Goal: Task Accomplishment & Management: Manage account settings

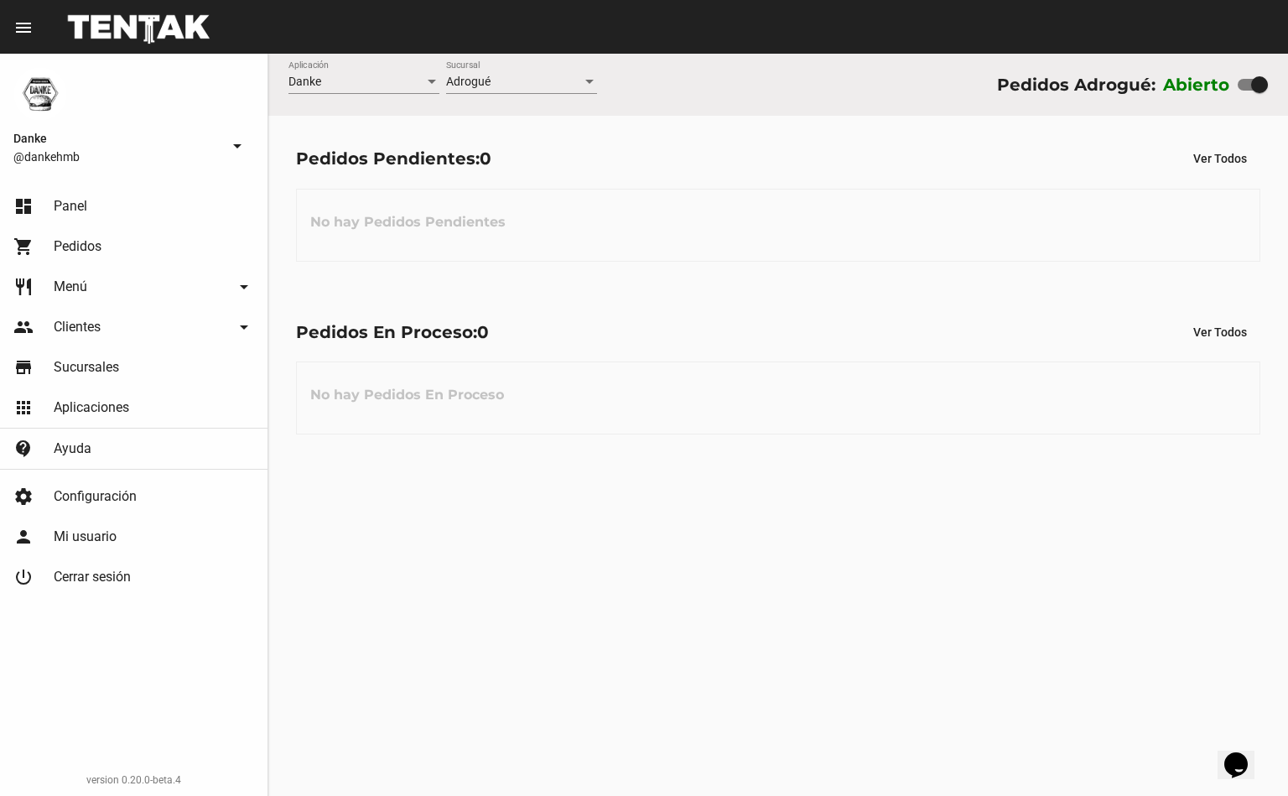
click at [11, 775] on div "dashboard Panel shopping_cart Pedidos restaurant Menú arrow_drop_down Categoría…" at bounding box center [134, 487] width 268 height 616
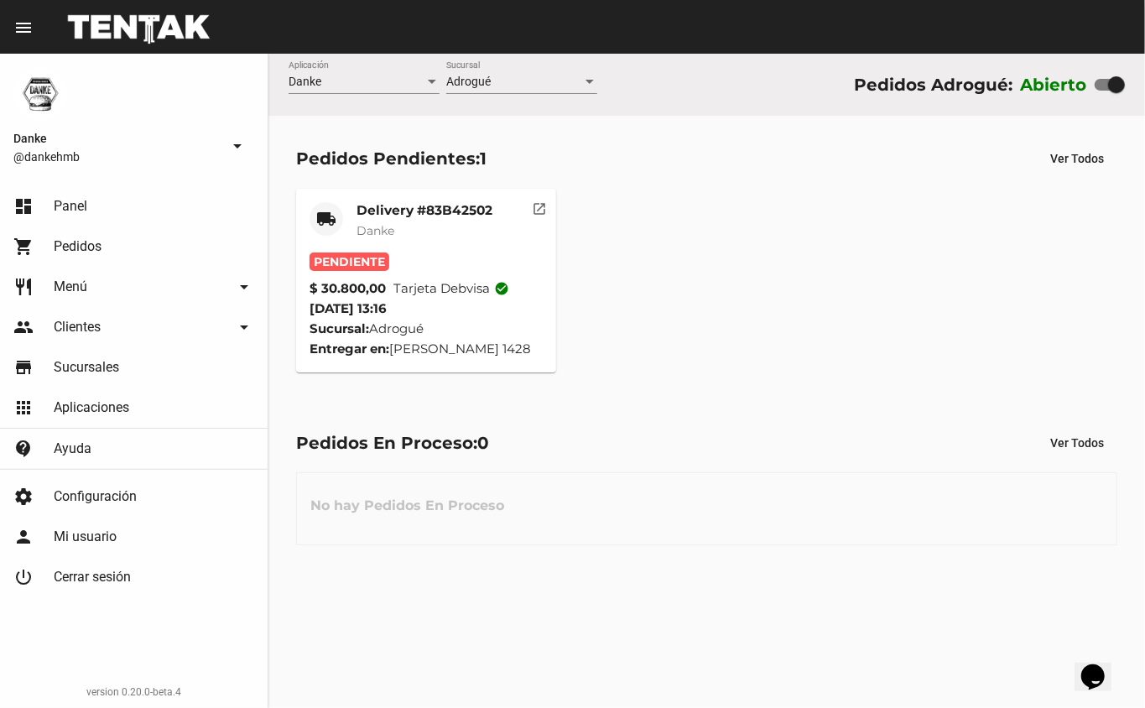
click at [379, 202] on mat-card-title "Delivery #83B42502" at bounding box center [424, 210] width 136 height 17
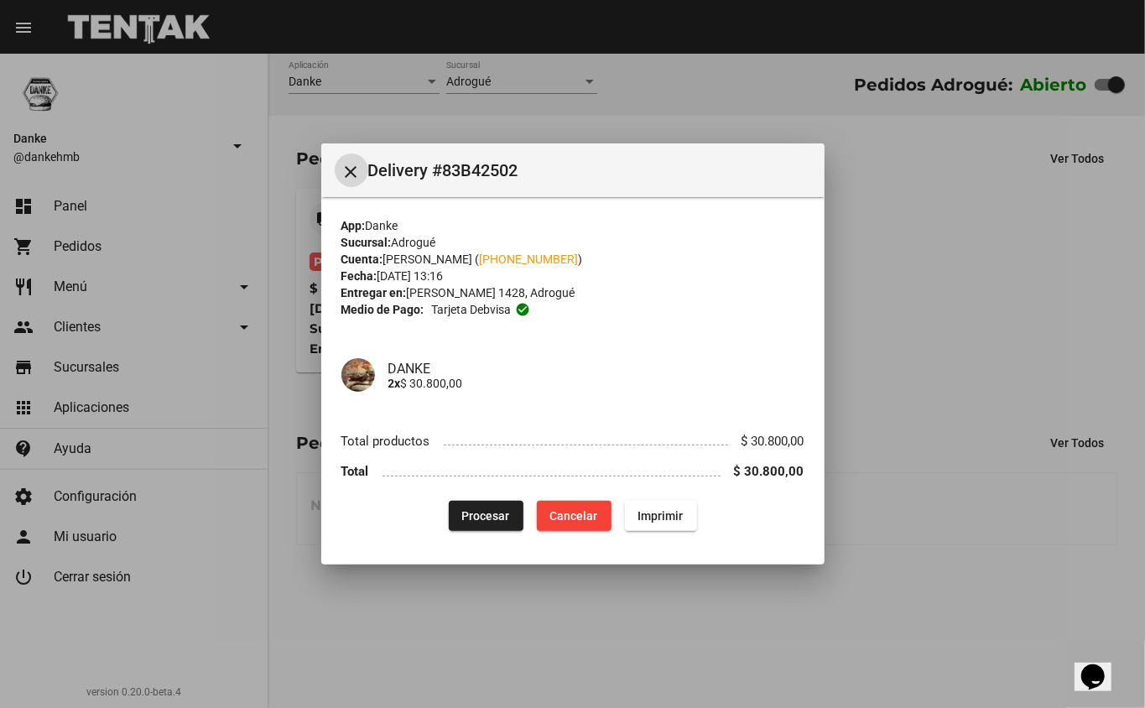
click at [468, 527] on button "Procesar" at bounding box center [486, 516] width 75 height 30
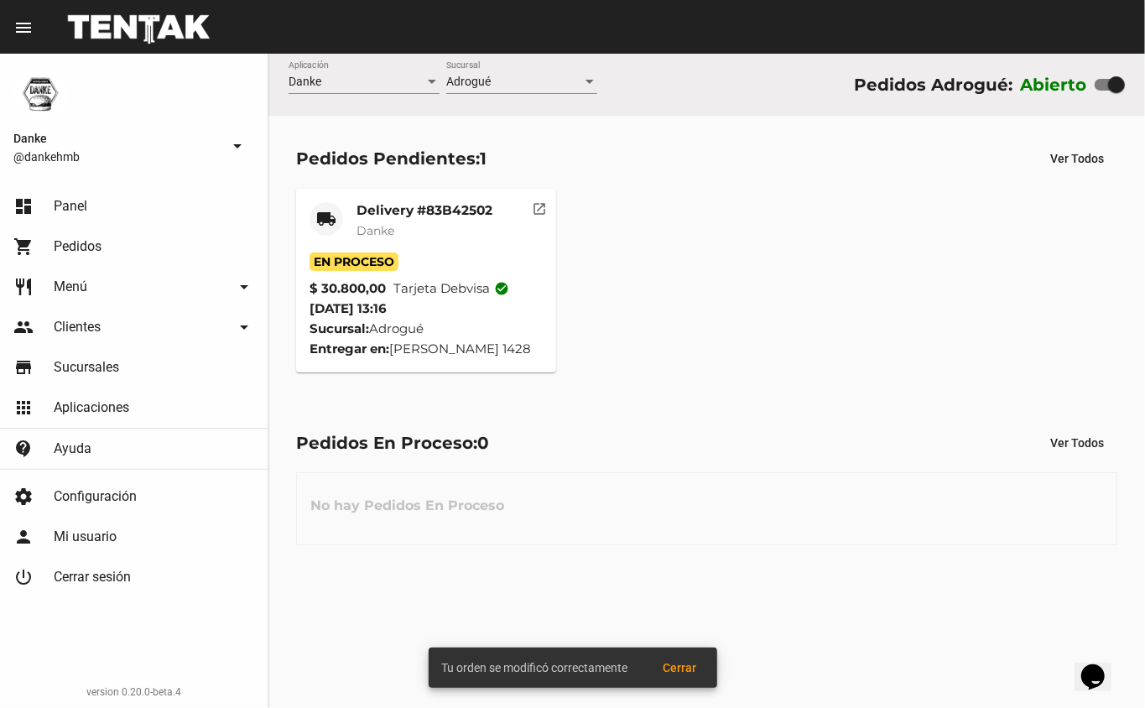
click at [406, 206] on mat-card-title "Delivery #83B42502" at bounding box center [424, 210] width 136 height 17
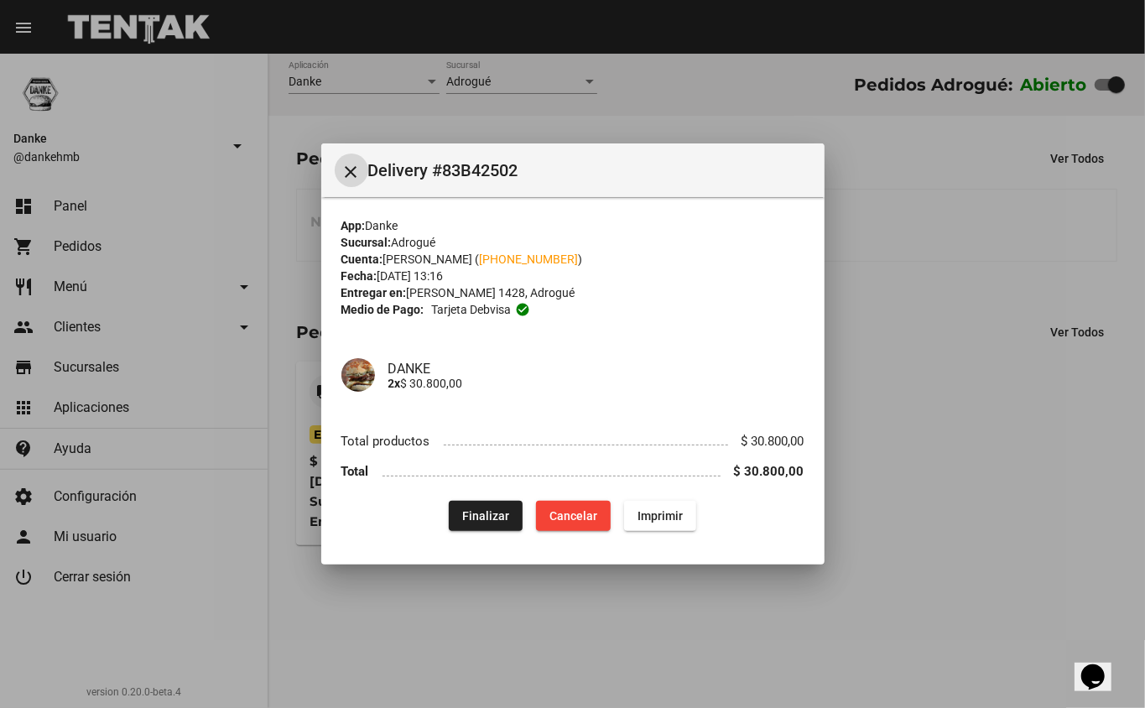
click at [558, 611] on div at bounding box center [572, 354] width 1145 height 708
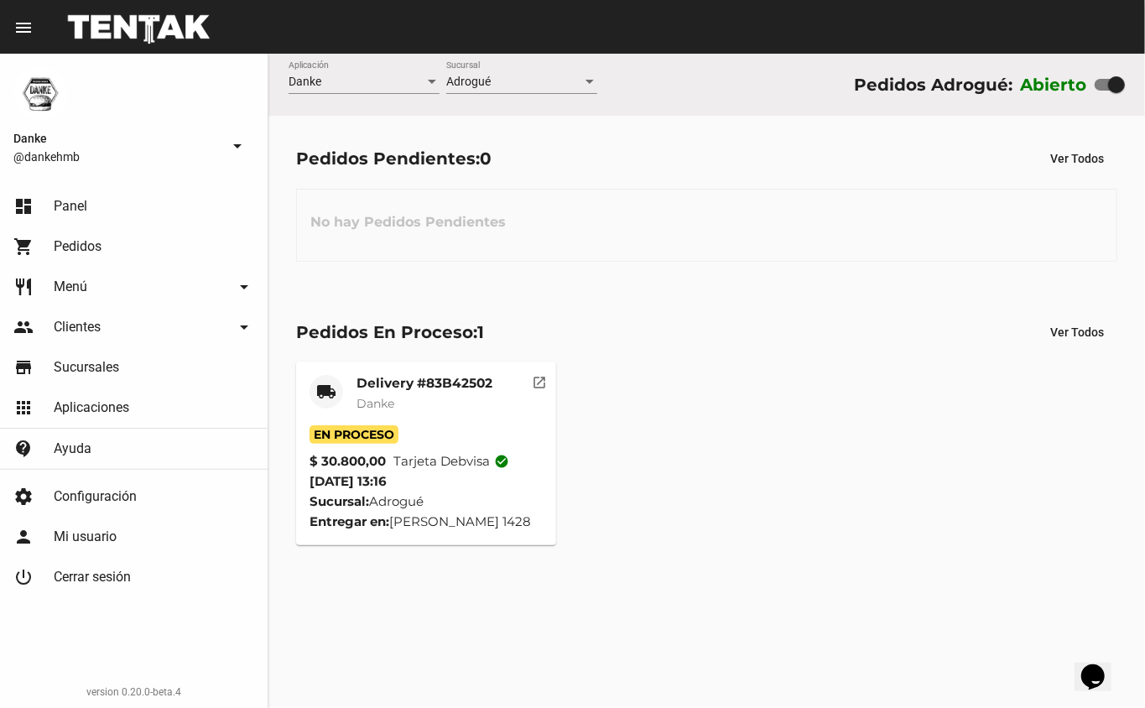
click at [380, 387] on mat-card-title "Delivery #83B42502" at bounding box center [424, 383] width 136 height 17
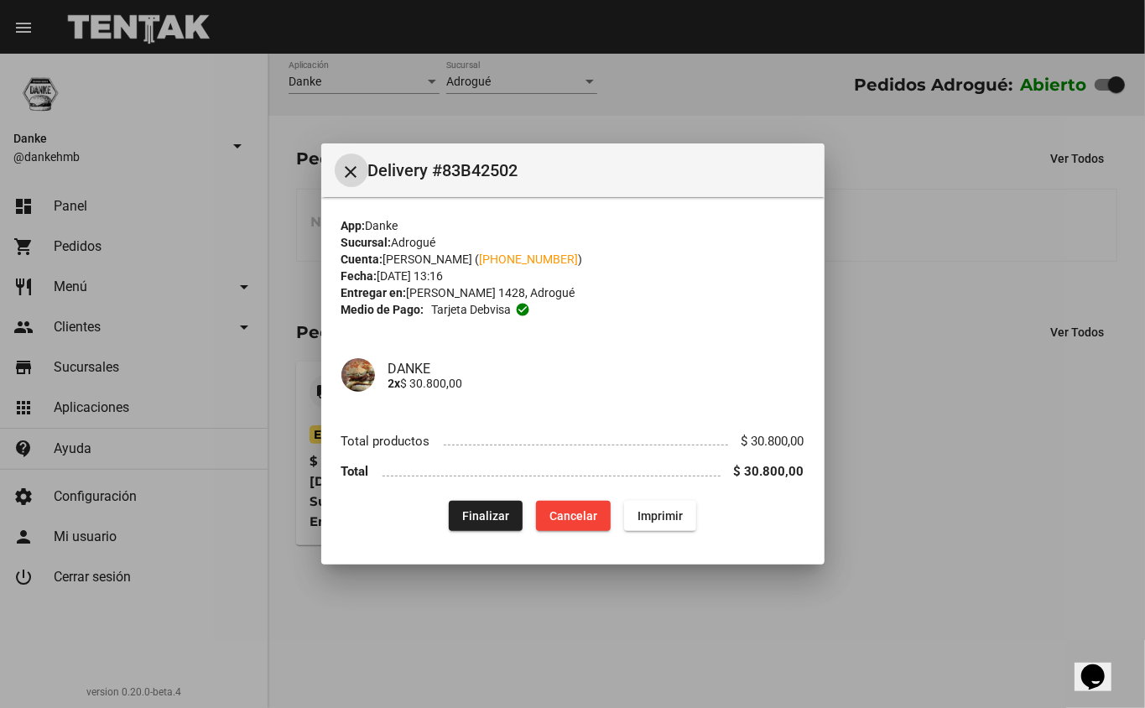
click at [480, 512] on span "Finalizar" at bounding box center [485, 515] width 47 height 13
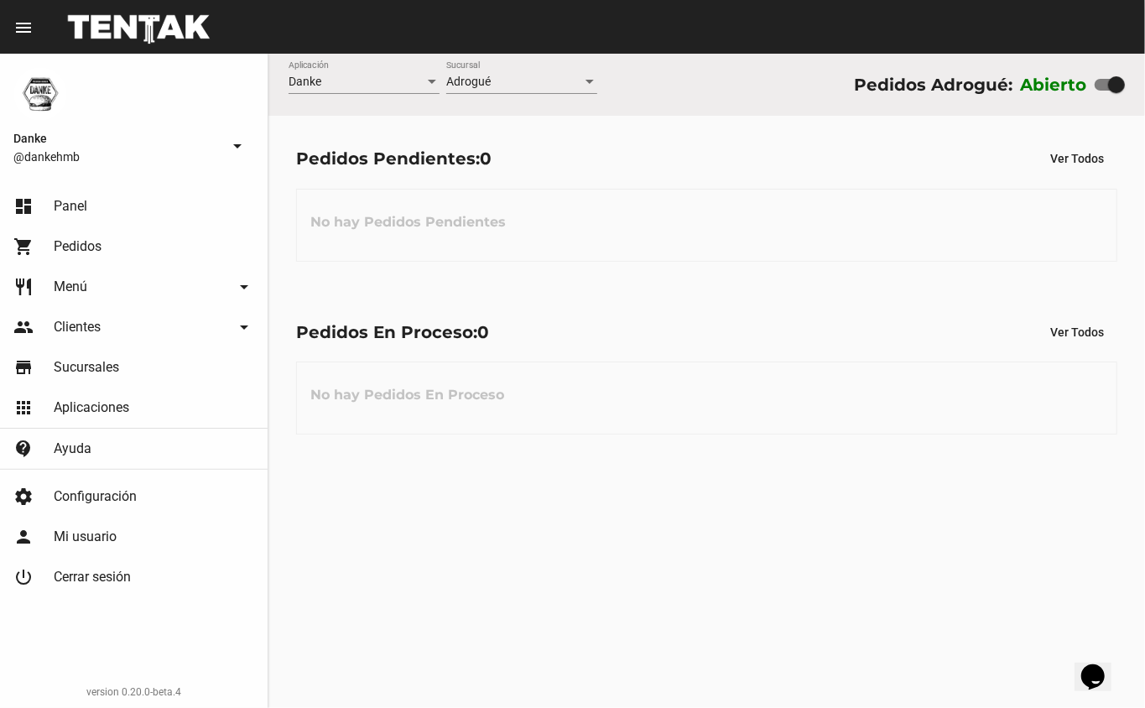
click at [636, 520] on div "Danke Aplicación Adrogué Sucursal Pedidos Adrogué: Abierto Pedidos Pendientes: …" at bounding box center [706, 381] width 876 height 654
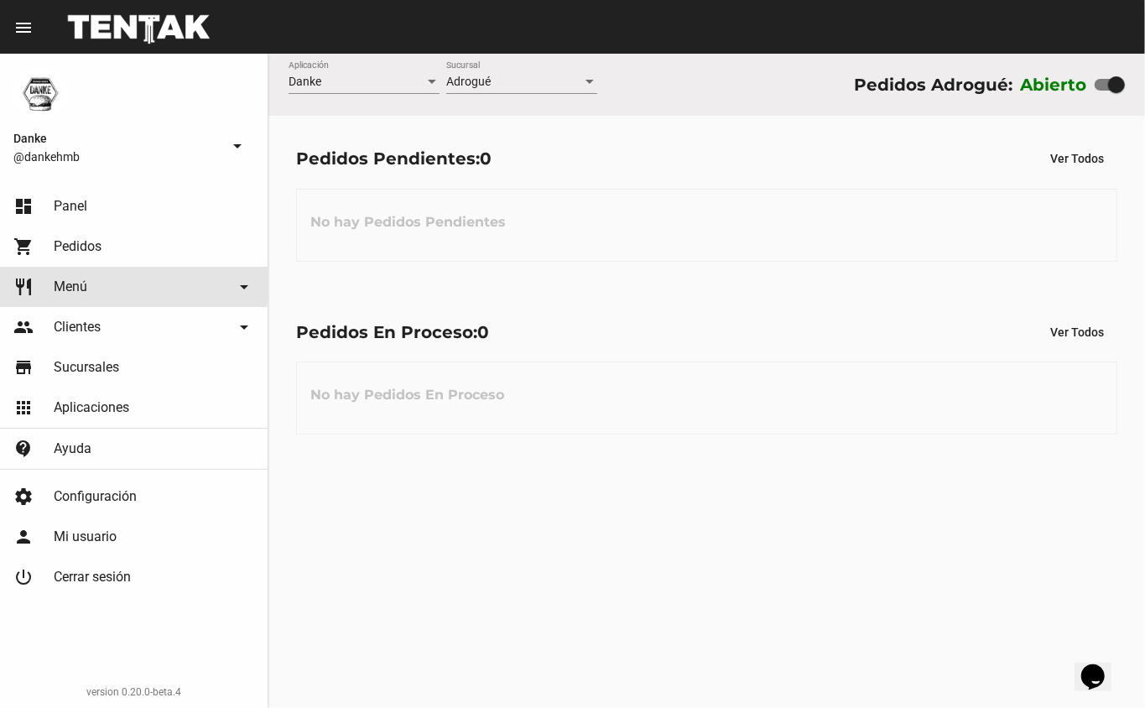
click at [98, 285] on link "restaurant Menú arrow_drop_down" at bounding box center [134, 287] width 268 height 40
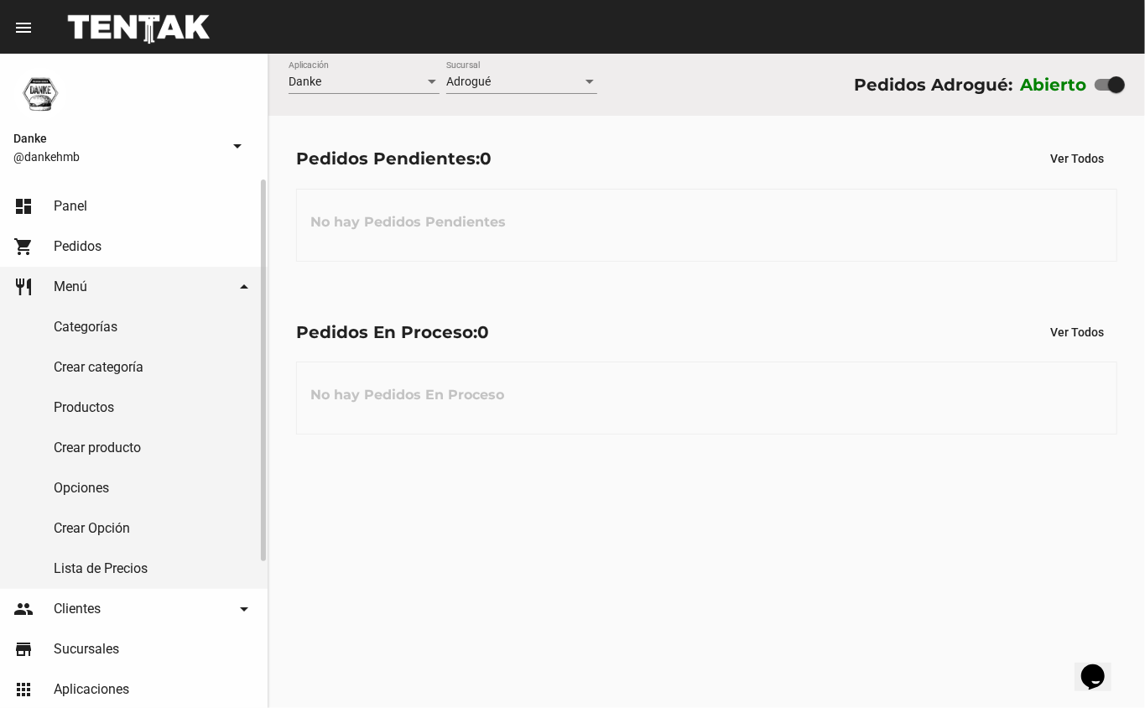
click at [104, 409] on link "Productos" at bounding box center [134, 407] width 268 height 40
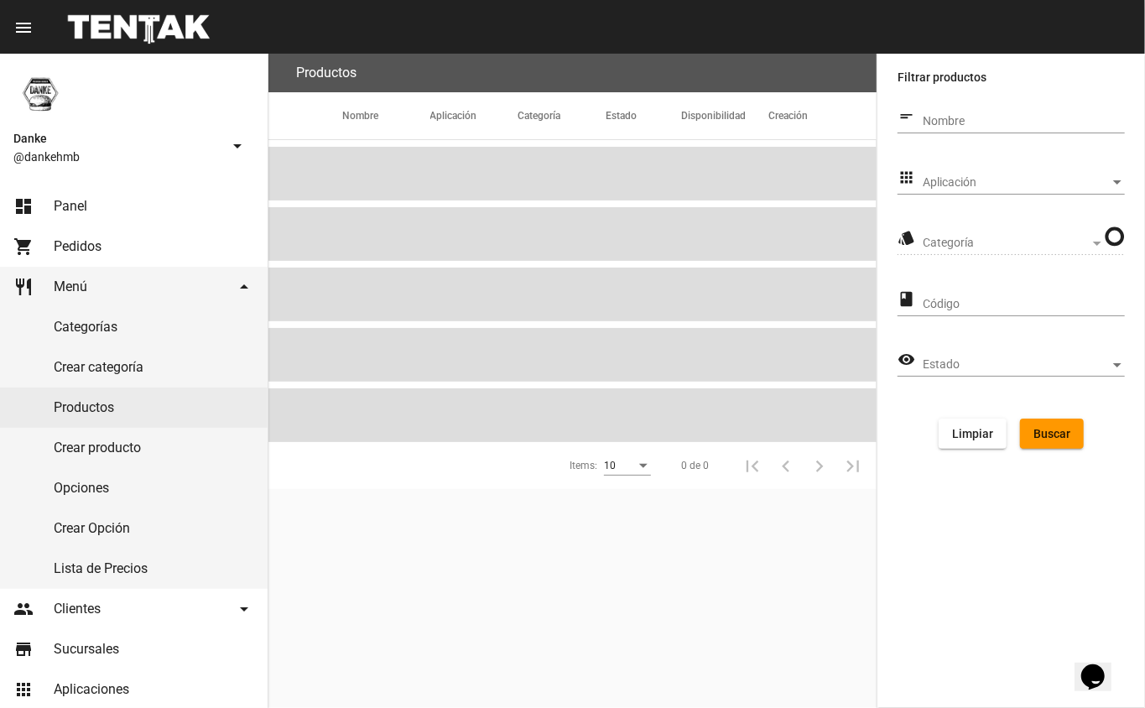
click at [986, 188] on span "Aplicación" at bounding box center [1015, 182] width 187 height 13
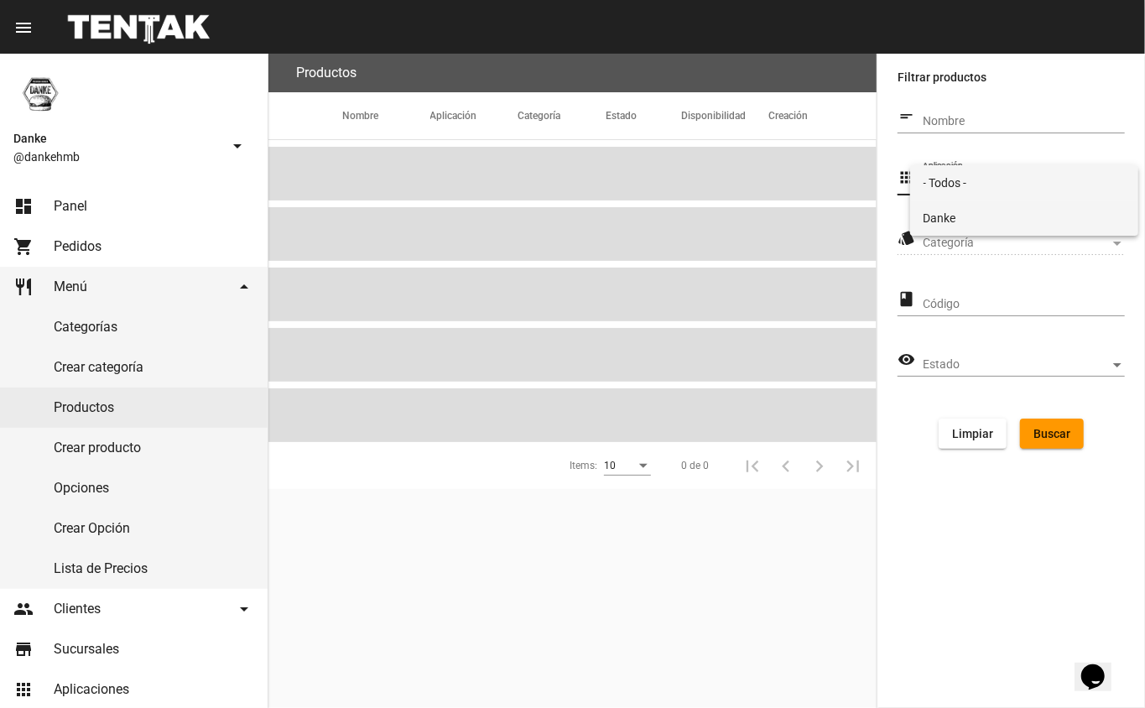
click at [931, 213] on span "Danke" at bounding box center [1024, 217] width 202 height 35
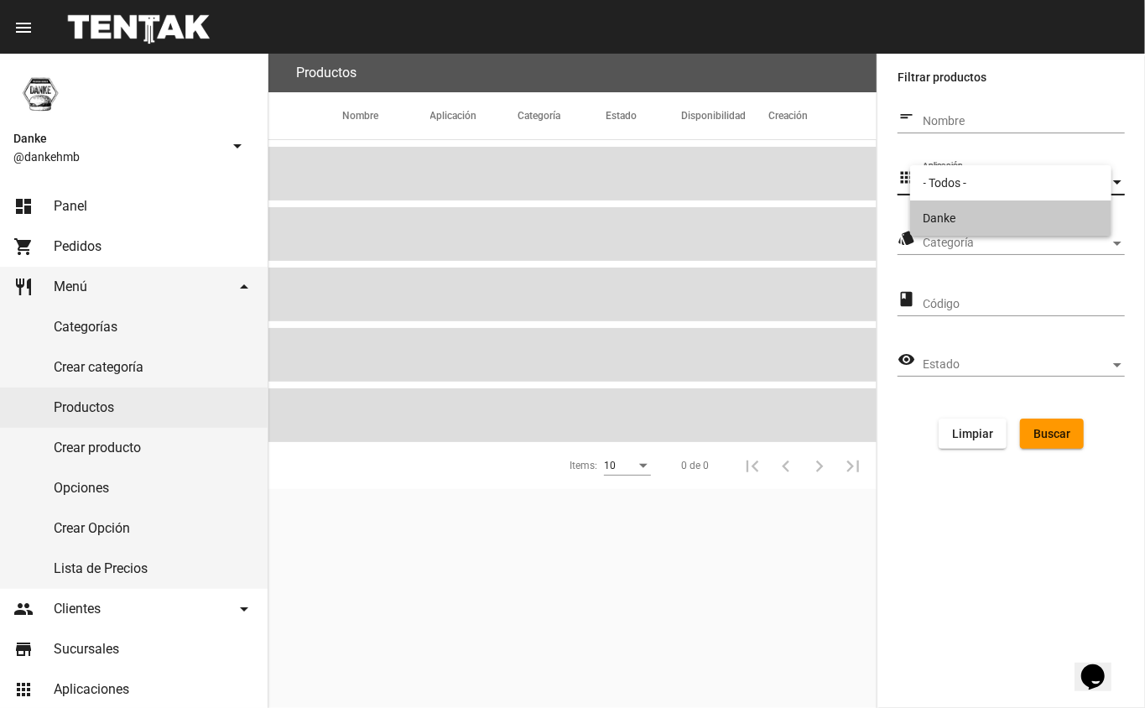
click at [954, 240] on span "Categoría" at bounding box center [1015, 242] width 187 height 13
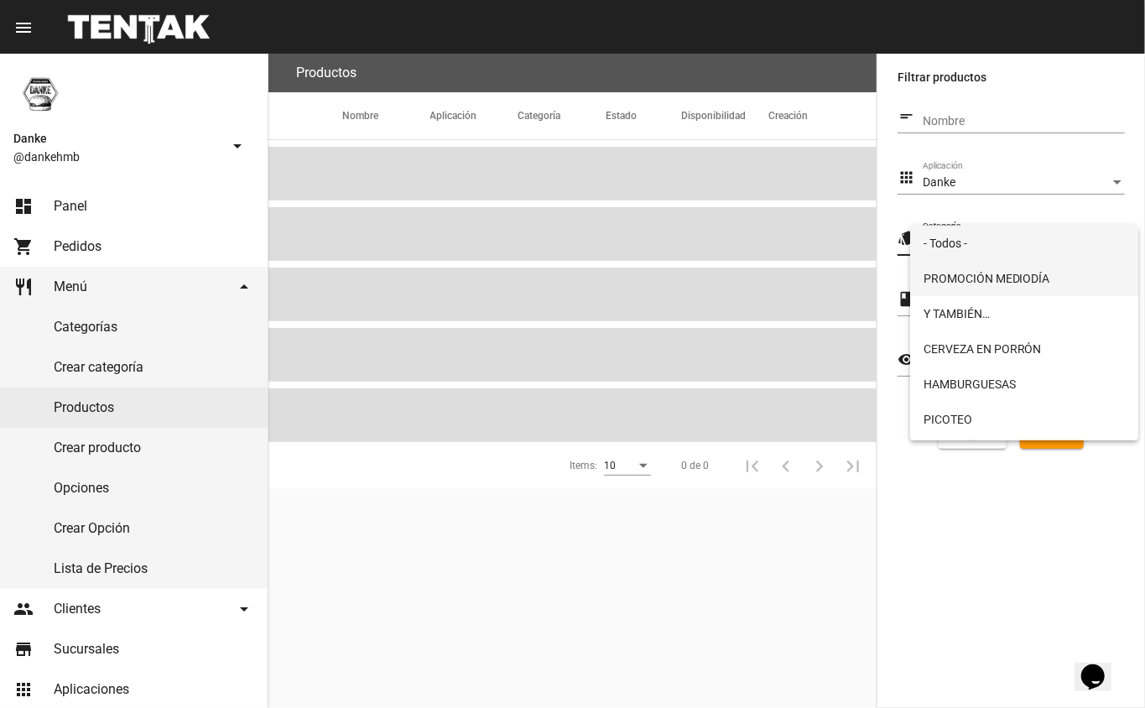
click at [946, 280] on span "PROMOCIÓN MEDIODÍA" at bounding box center [1024, 278] width 202 height 35
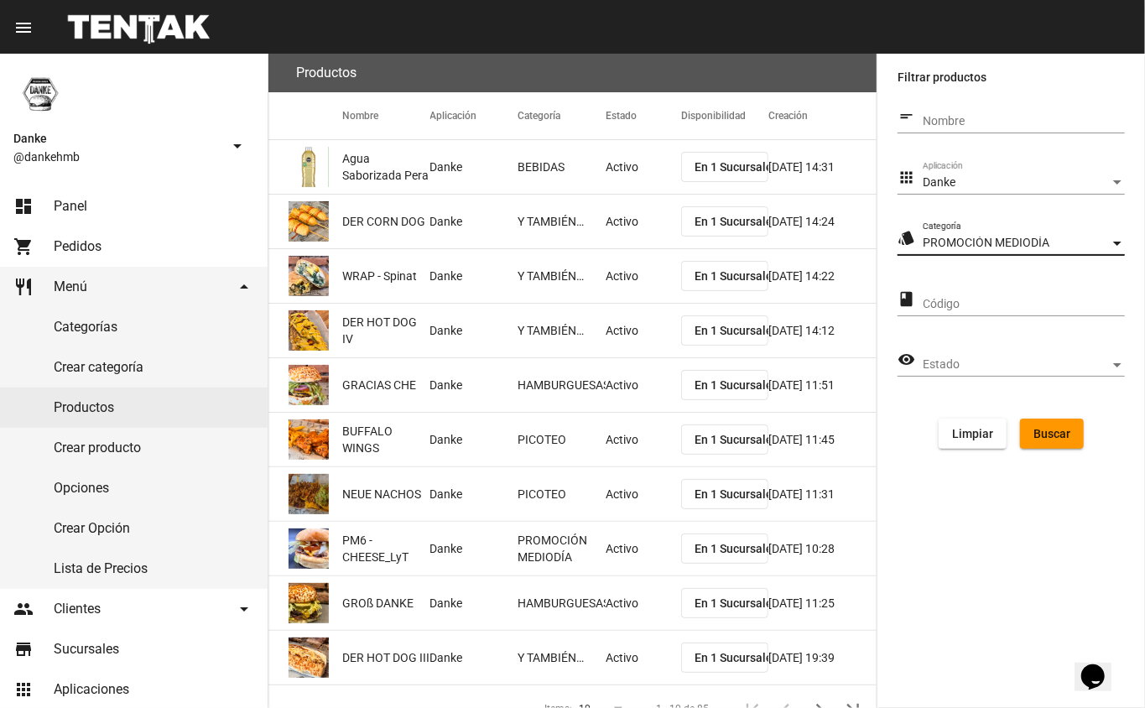
click at [1047, 437] on span "Buscar" at bounding box center [1051, 433] width 37 height 13
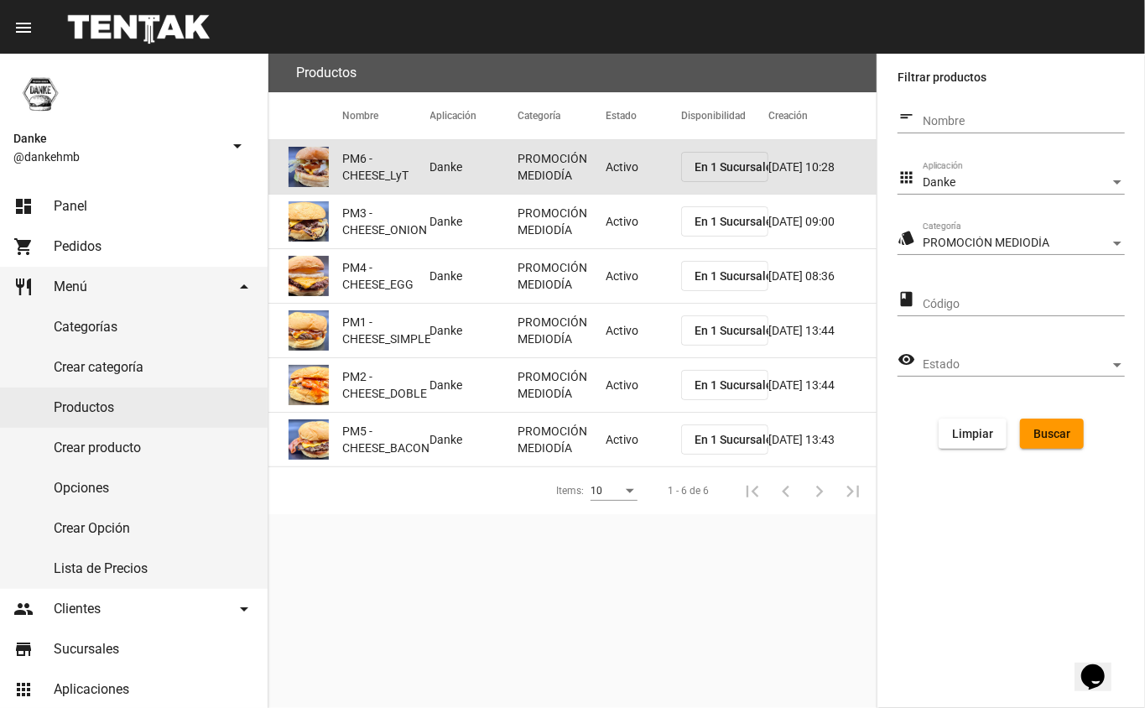
click at [631, 179] on mat-cell "Activo" at bounding box center [642, 167] width 75 height 54
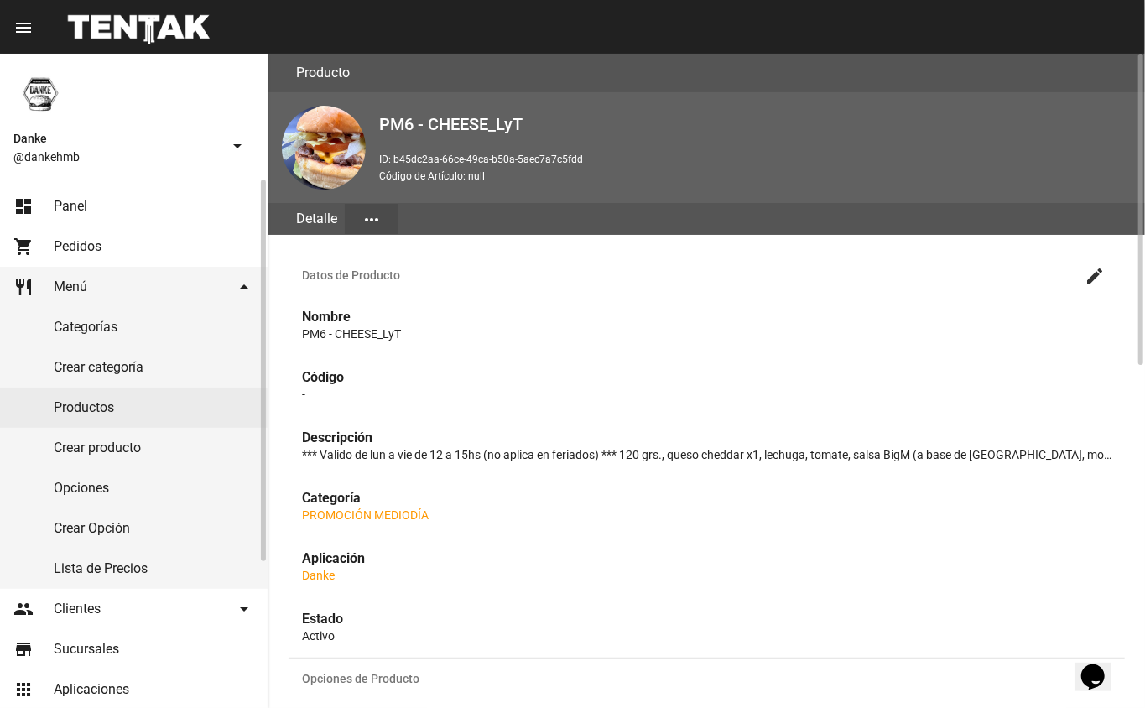
click at [58, 186] on link "dashboard Panel" at bounding box center [134, 206] width 268 height 40
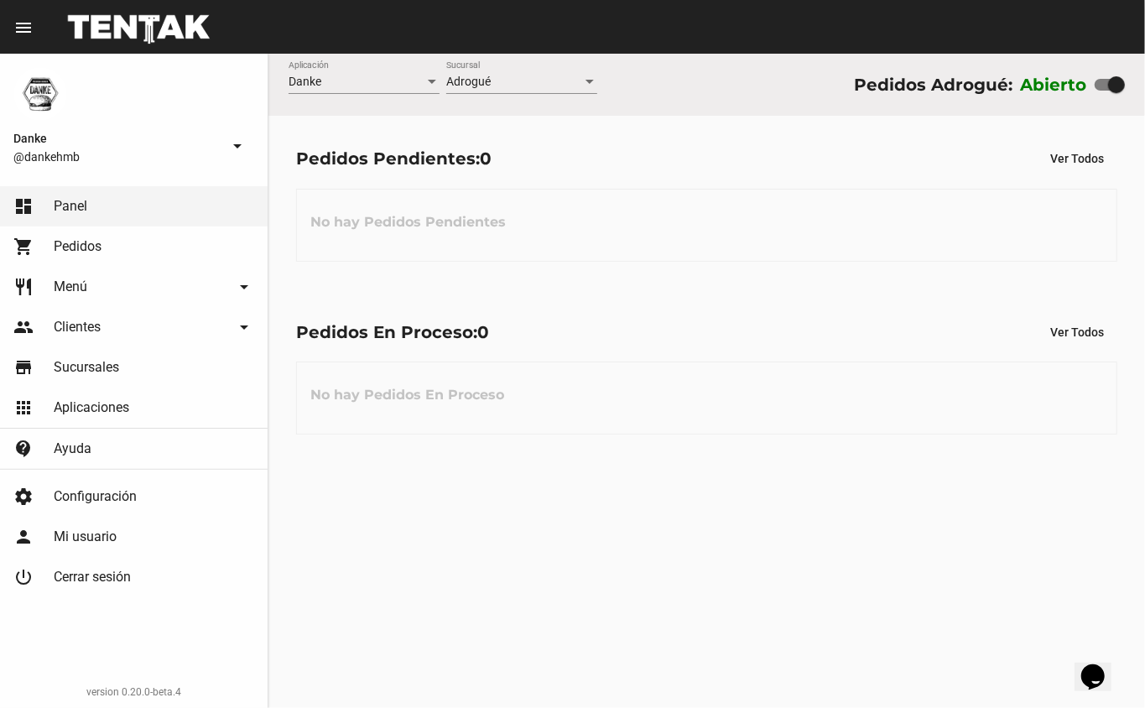
click at [458, 505] on div "Danke Aplicación Adrogué Sucursal Pedidos Adrogué: Abierto Pedidos Pendientes: …" at bounding box center [706, 381] width 876 height 654
click at [81, 279] on span "Menú" at bounding box center [71, 286] width 34 height 17
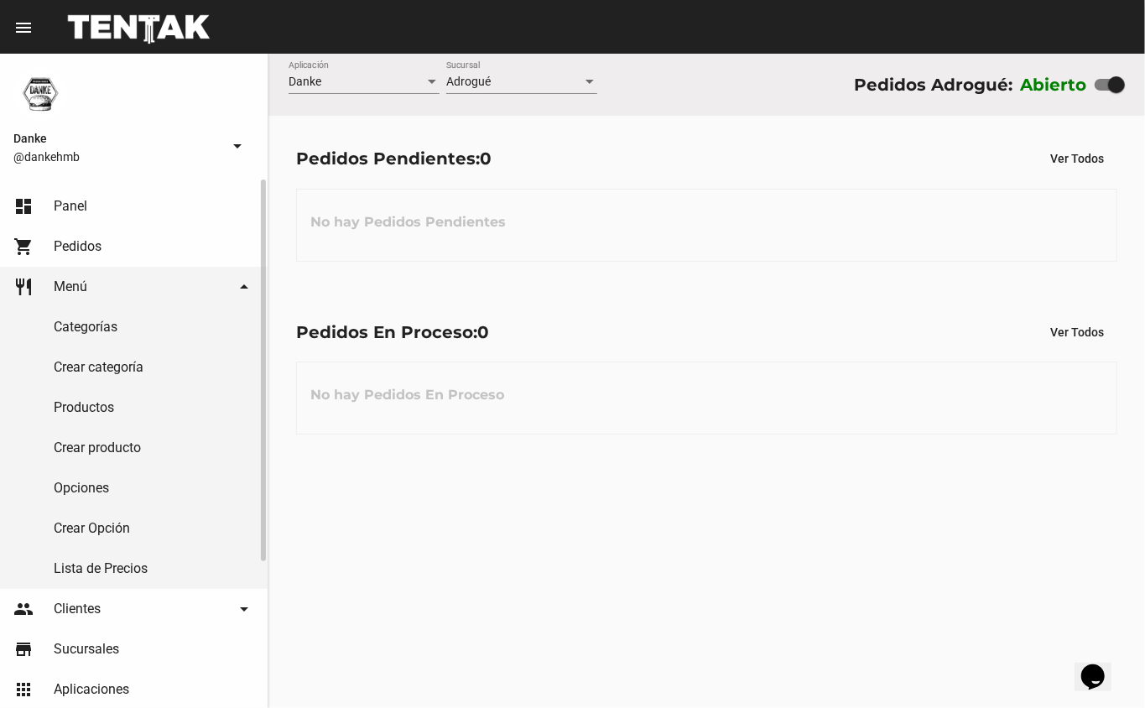
click at [75, 400] on link "Productos" at bounding box center [134, 407] width 268 height 40
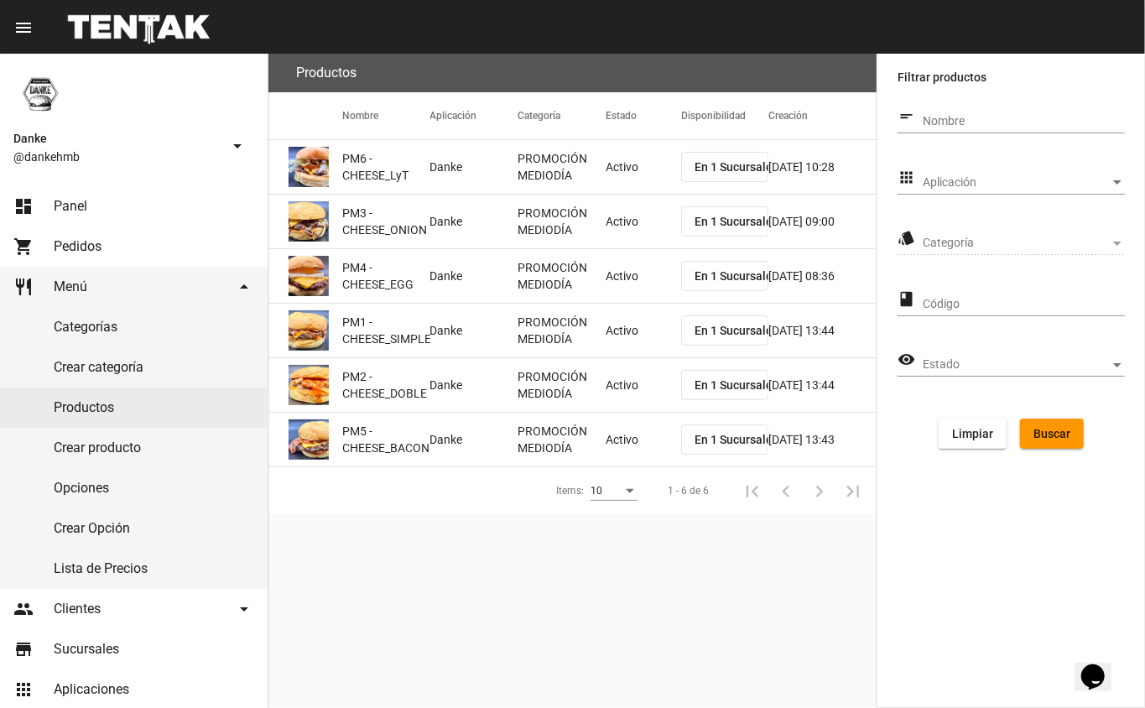
click at [605, 162] on mat-cell "Activo" at bounding box center [642, 167] width 75 height 54
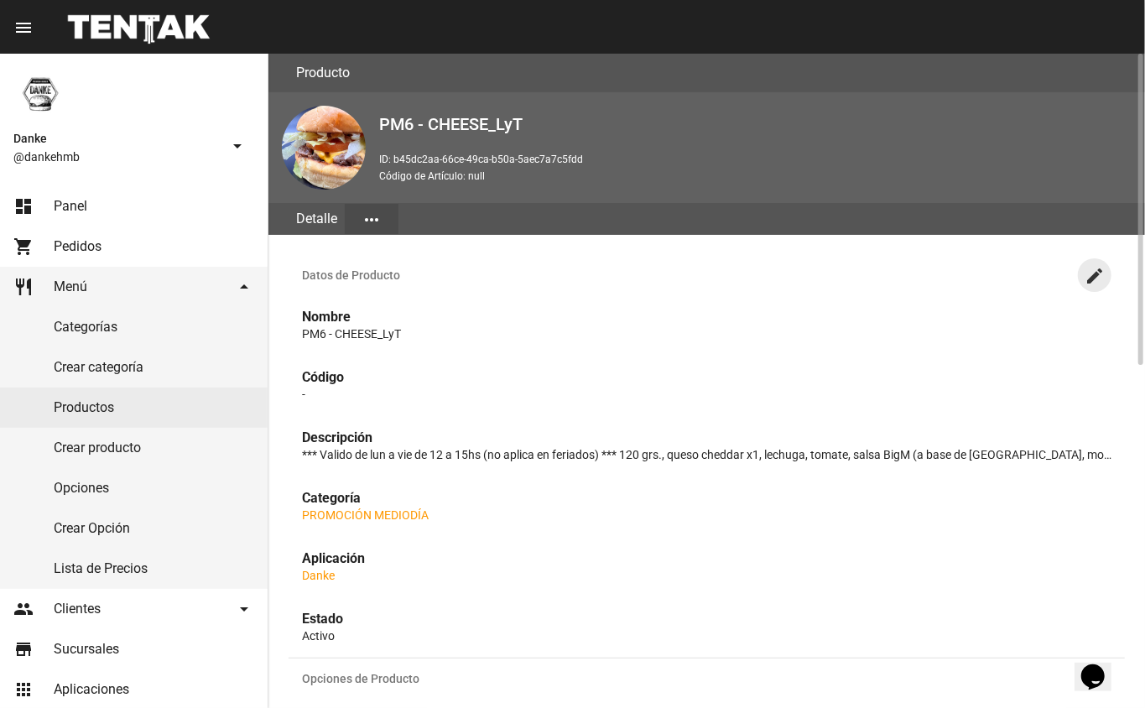
click at [1090, 282] on mat-icon "create" at bounding box center [1094, 276] width 20 height 20
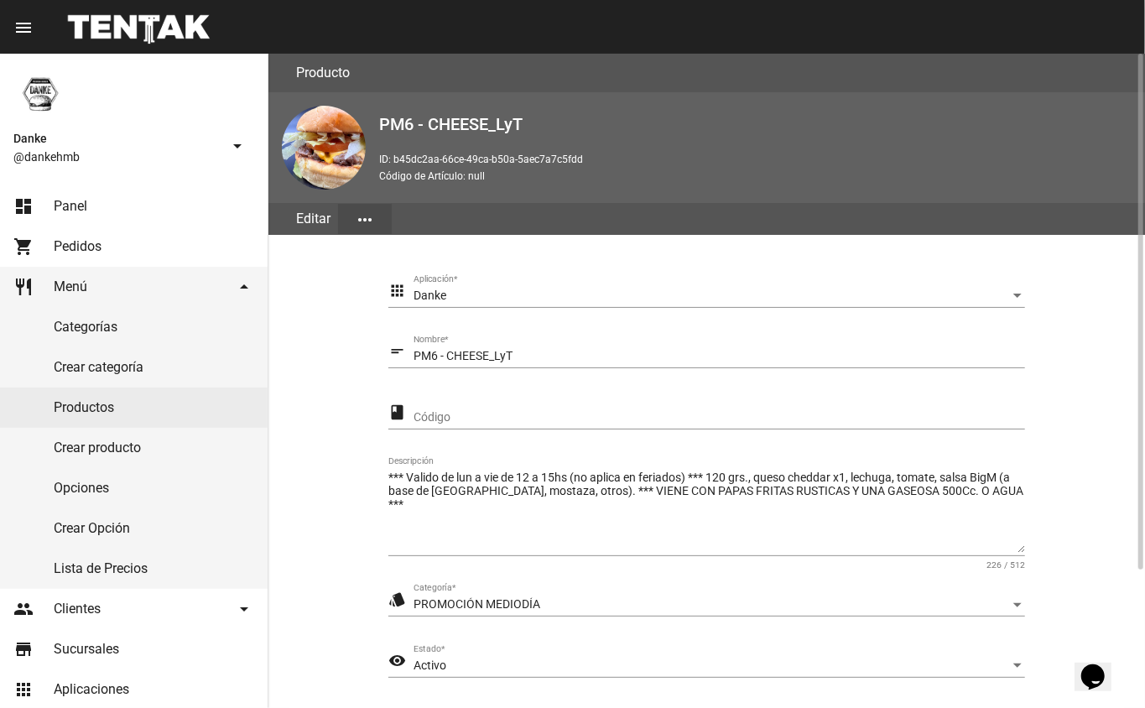
click at [455, 664] on div "Activo" at bounding box center [711, 665] width 596 height 13
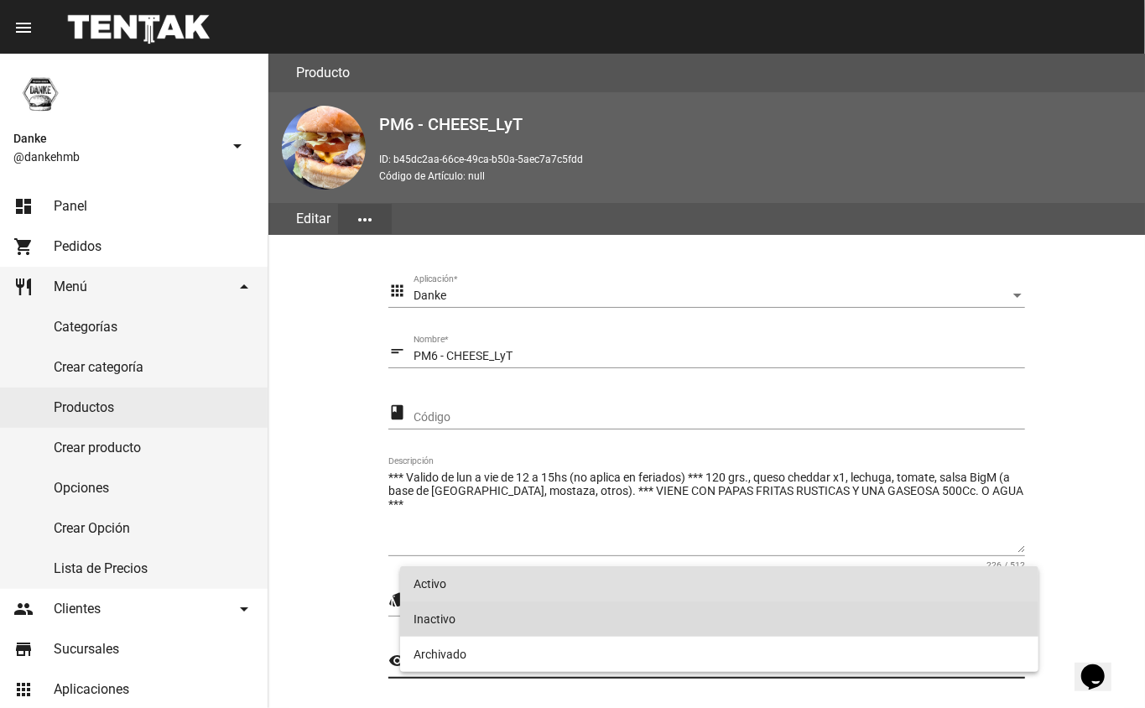
click at [439, 611] on span "Inactivo" at bounding box center [719, 618] width 612 height 35
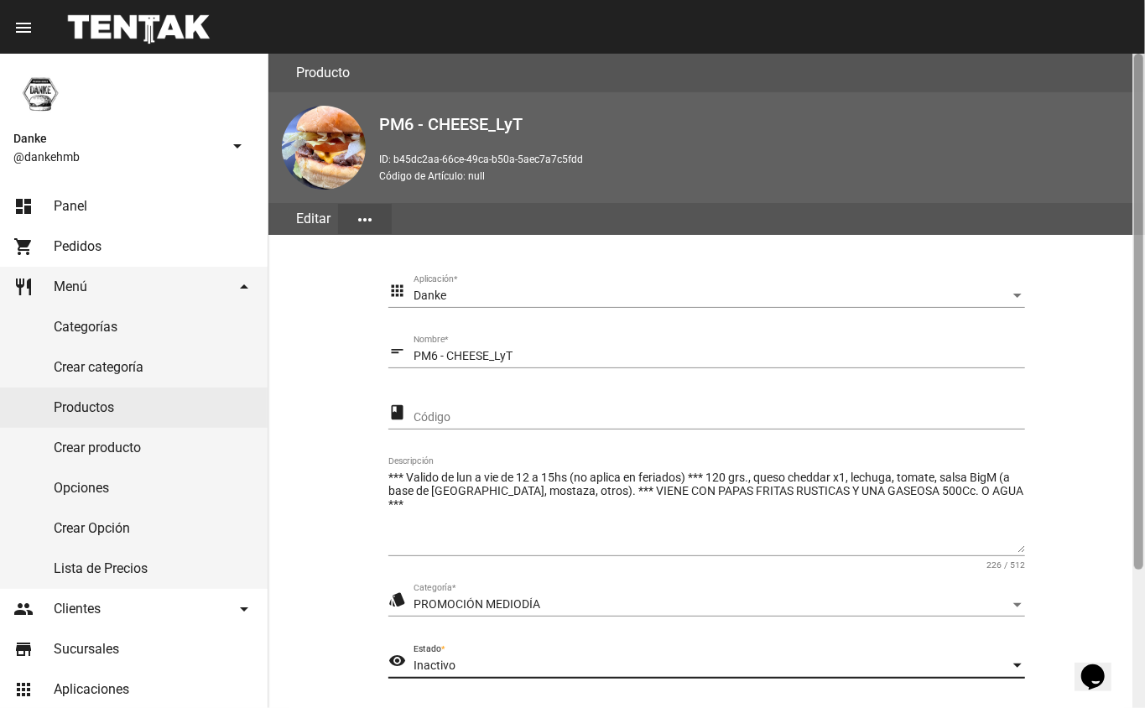
click at [1144, 589] on div at bounding box center [1138, 381] width 13 height 654
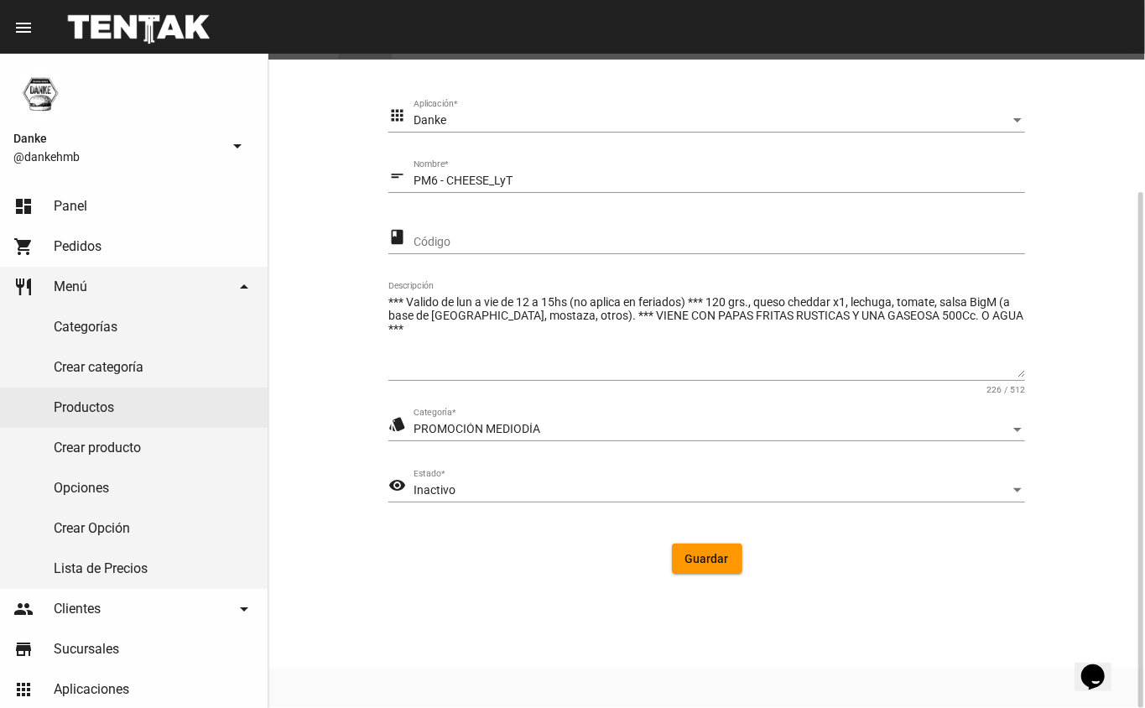
click at [704, 560] on span "Guardar" at bounding box center [707, 558] width 44 height 13
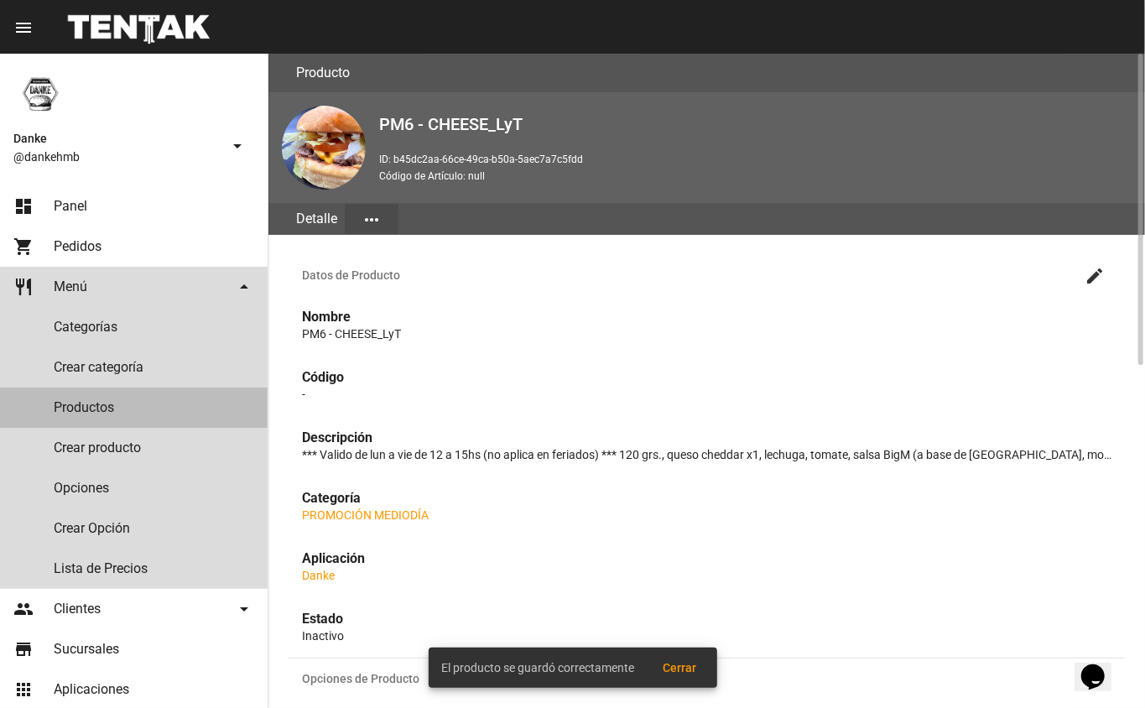
click at [99, 403] on link "Productos" at bounding box center [134, 407] width 268 height 40
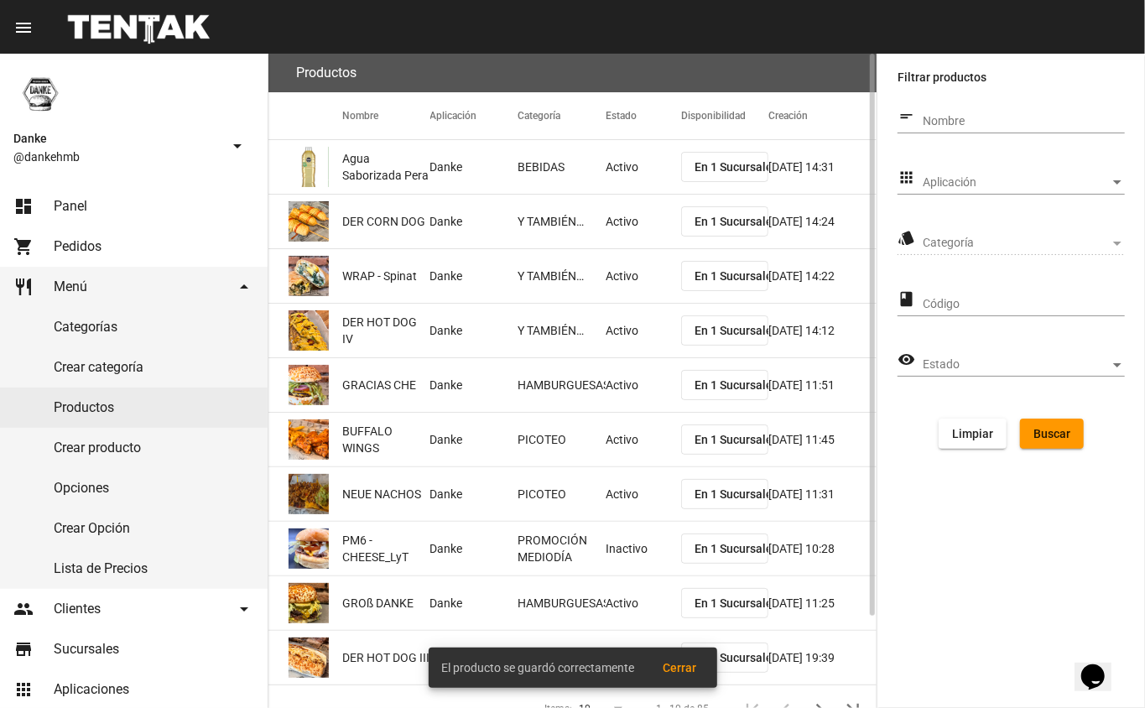
click at [929, 182] on span "Aplicación" at bounding box center [1015, 182] width 187 height 13
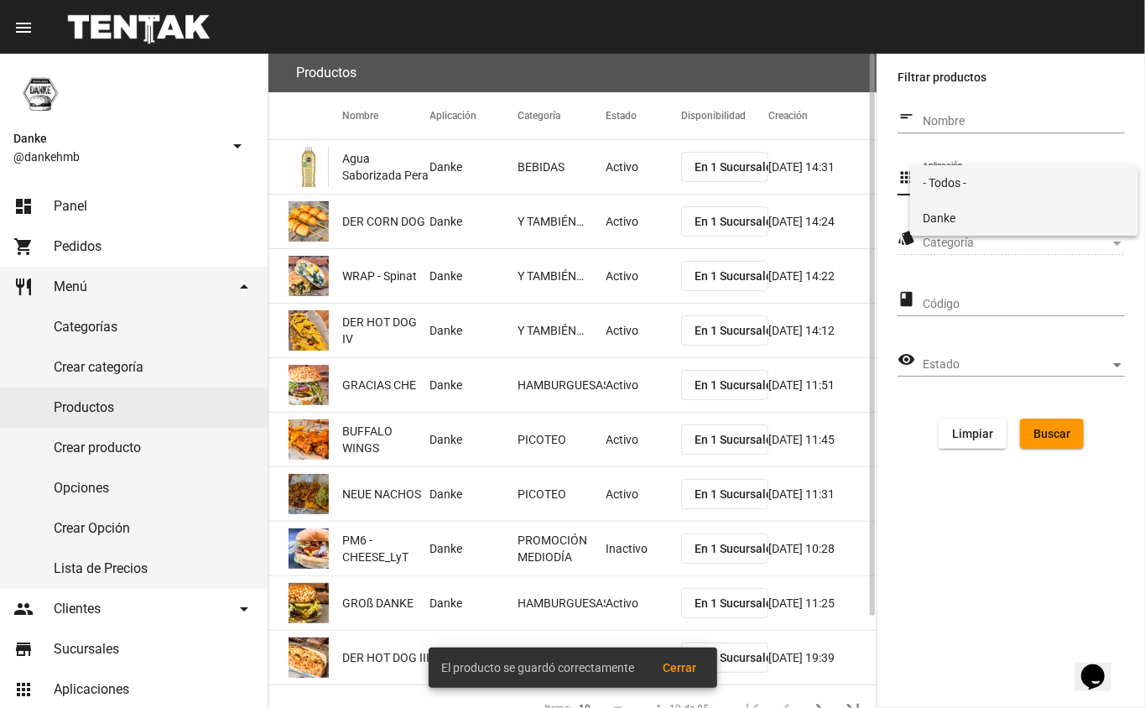
click at [931, 230] on span "Danke" at bounding box center [1024, 217] width 202 height 35
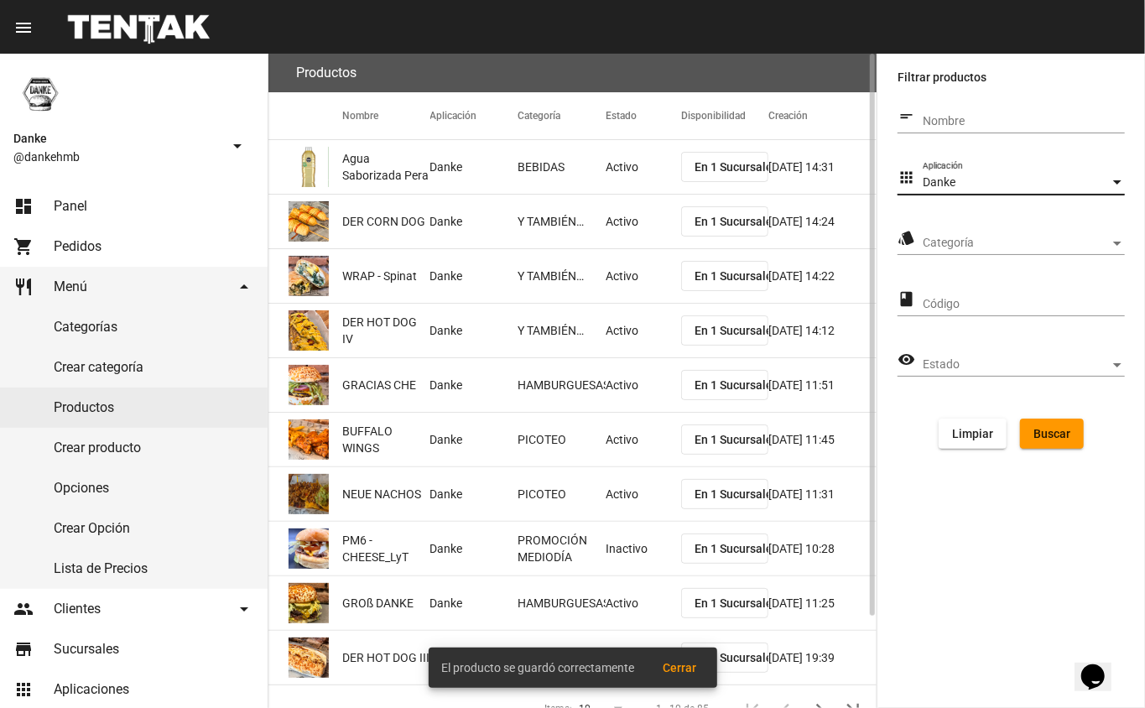
click at [939, 249] on span "Categoría" at bounding box center [1015, 242] width 187 height 13
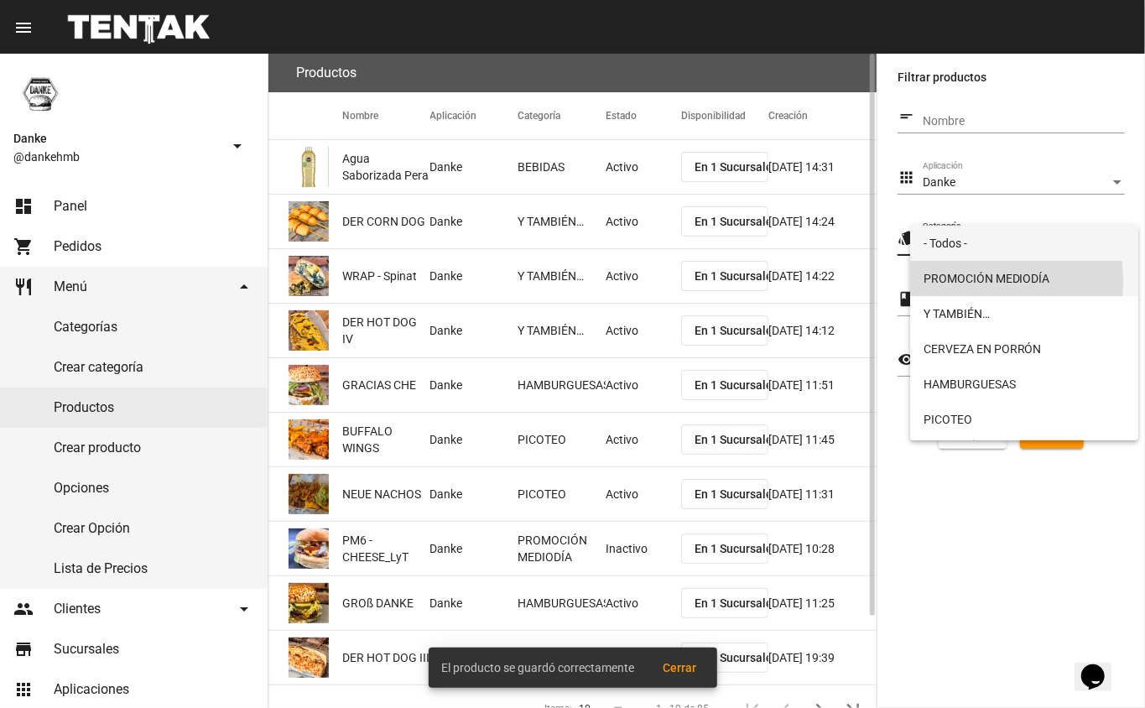
click at [933, 282] on span "PROMOCIÓN MEDIODÍA" at bounding box center [1024, 278] width 202 height 35
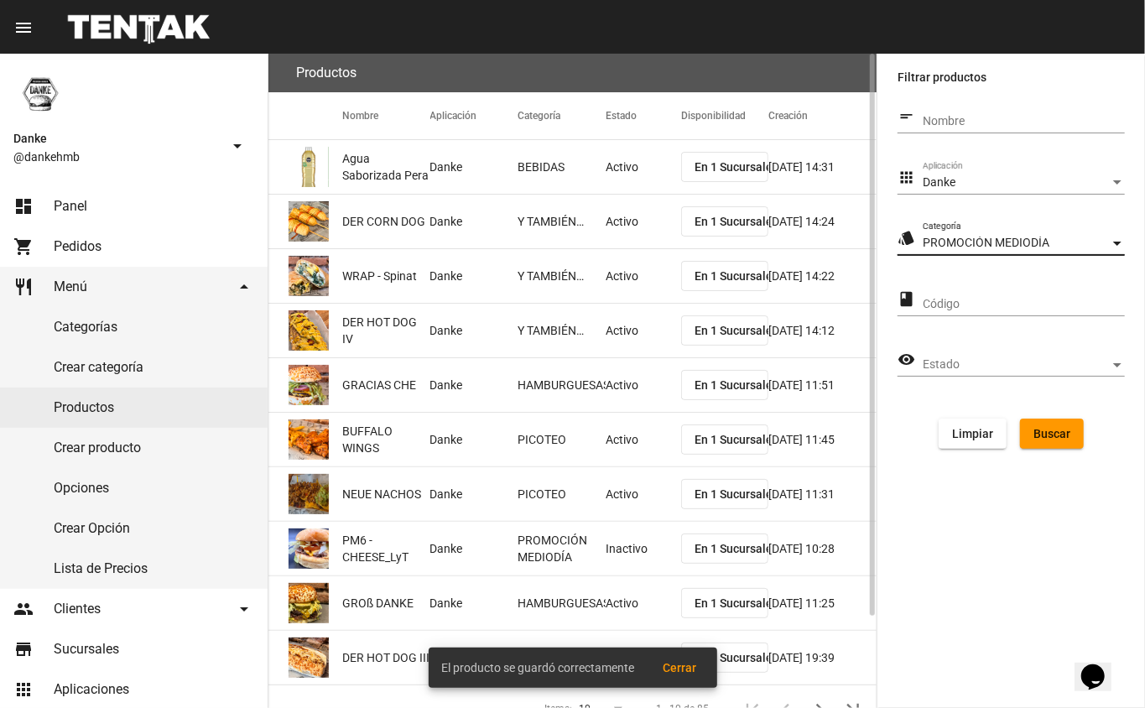
click at [1048, 434] on span "Buscar" at bounding box center [1051, 433] width 37 height 13
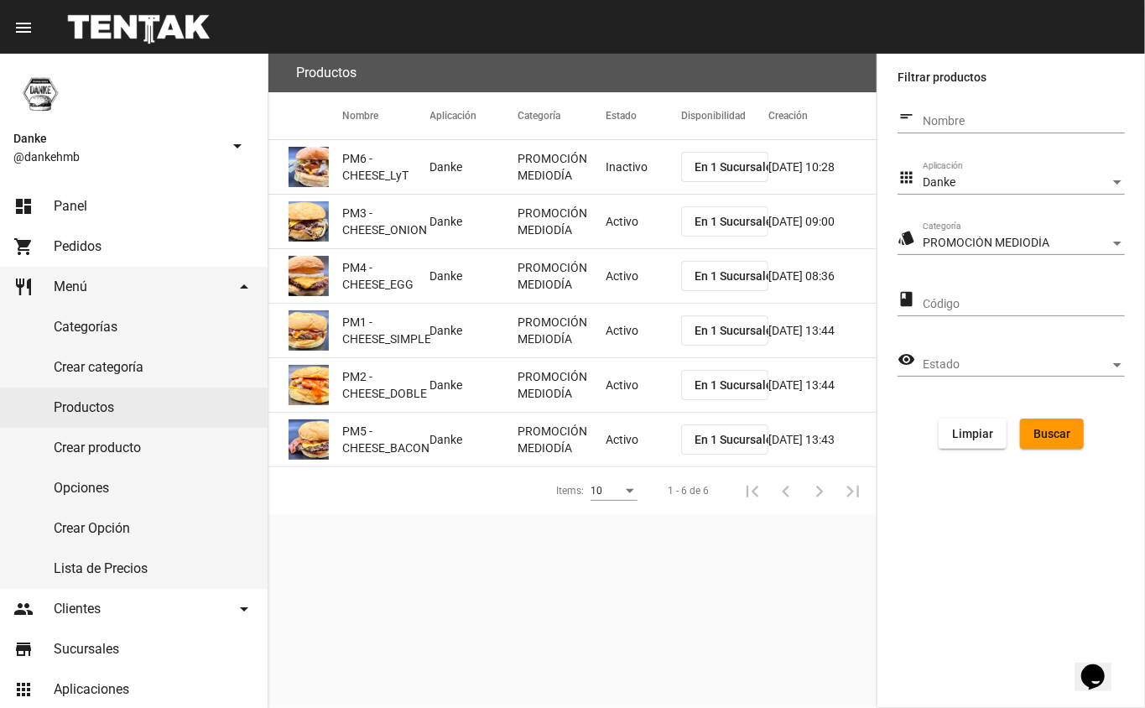
click at [615, 232] on mat-cell "Activo" at bounding box center [642, 222] width 75 height 54
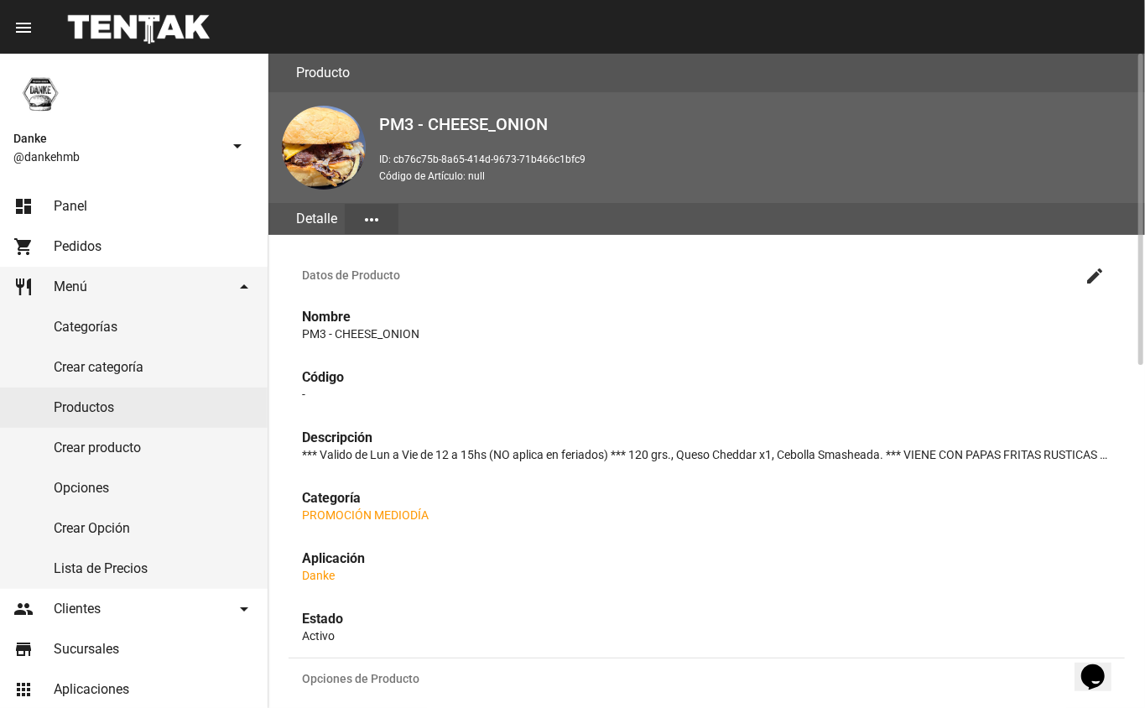
click at [1095, 273] on mat-icon "create" at bounding box center [1094, 276] width 20 height 20
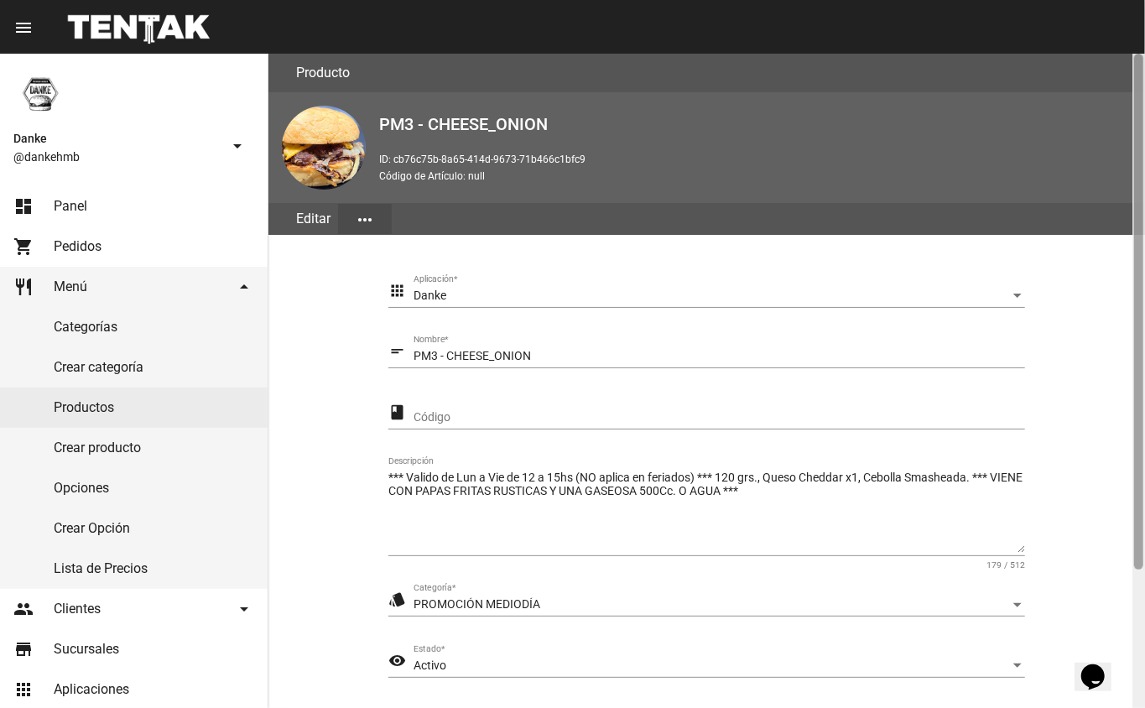
click at [1132, 591] on div at bounding box center [1138, 381] width 13 height 654
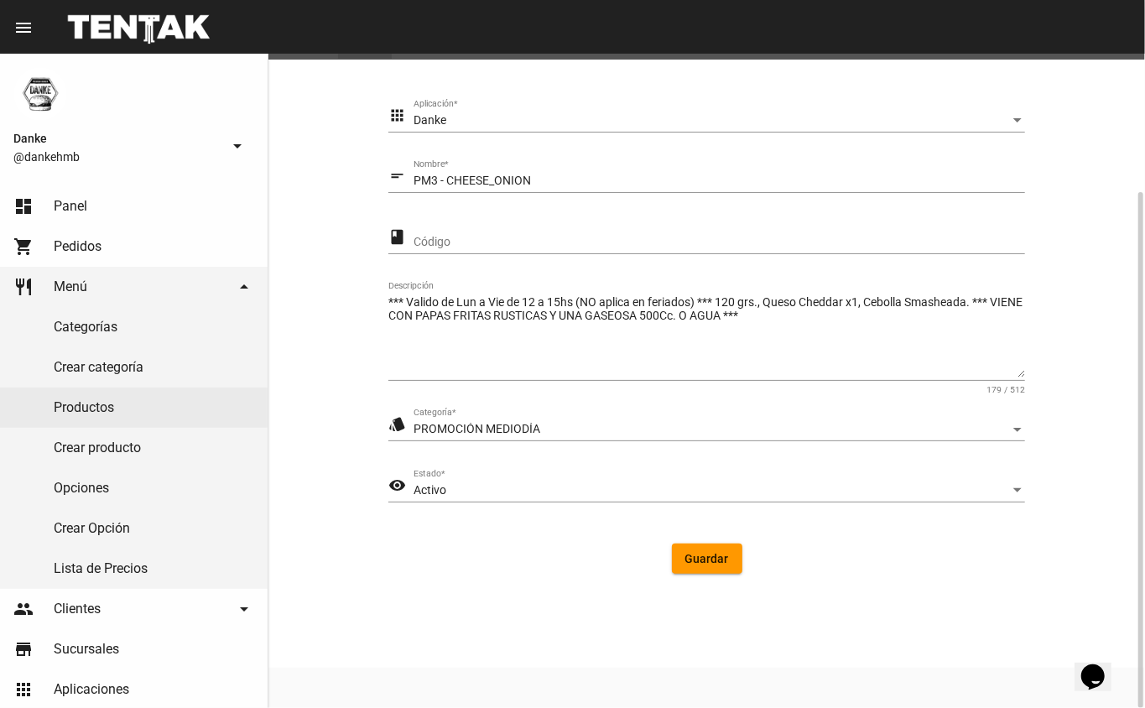
click at [424, 487] on span "Activo" at bounding box center [429, 489] width 33 height 13
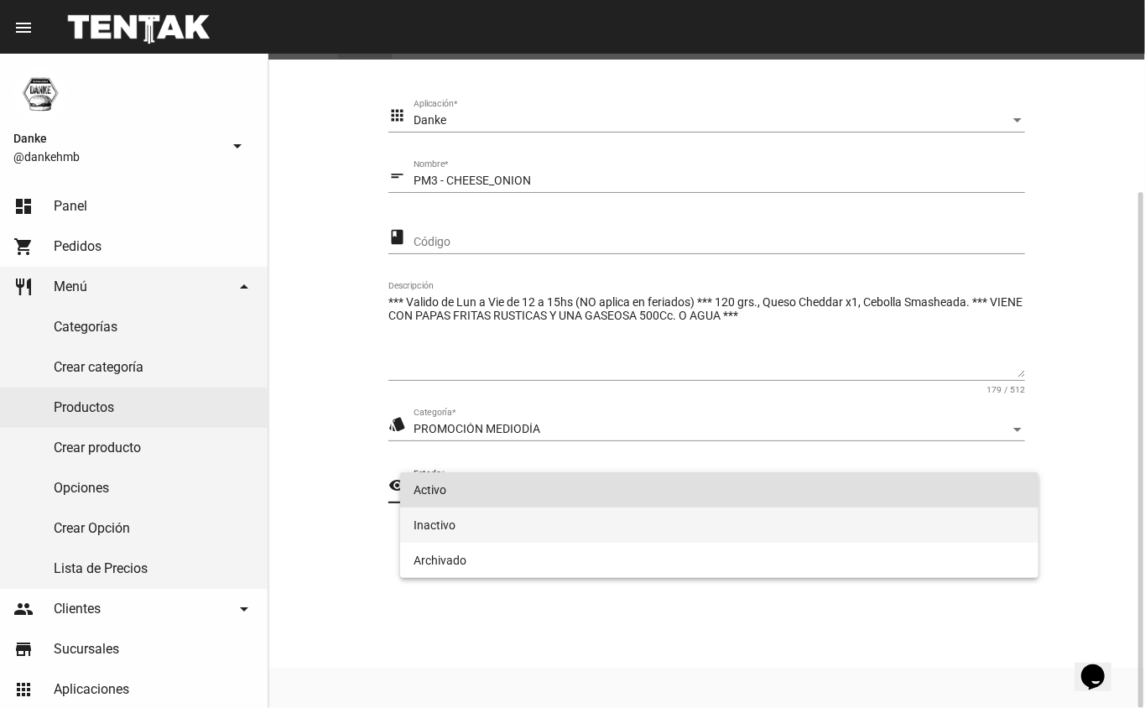
click at [429, 528] on span "Inactivo" at bounding box center [719, 524] width 612 height 35
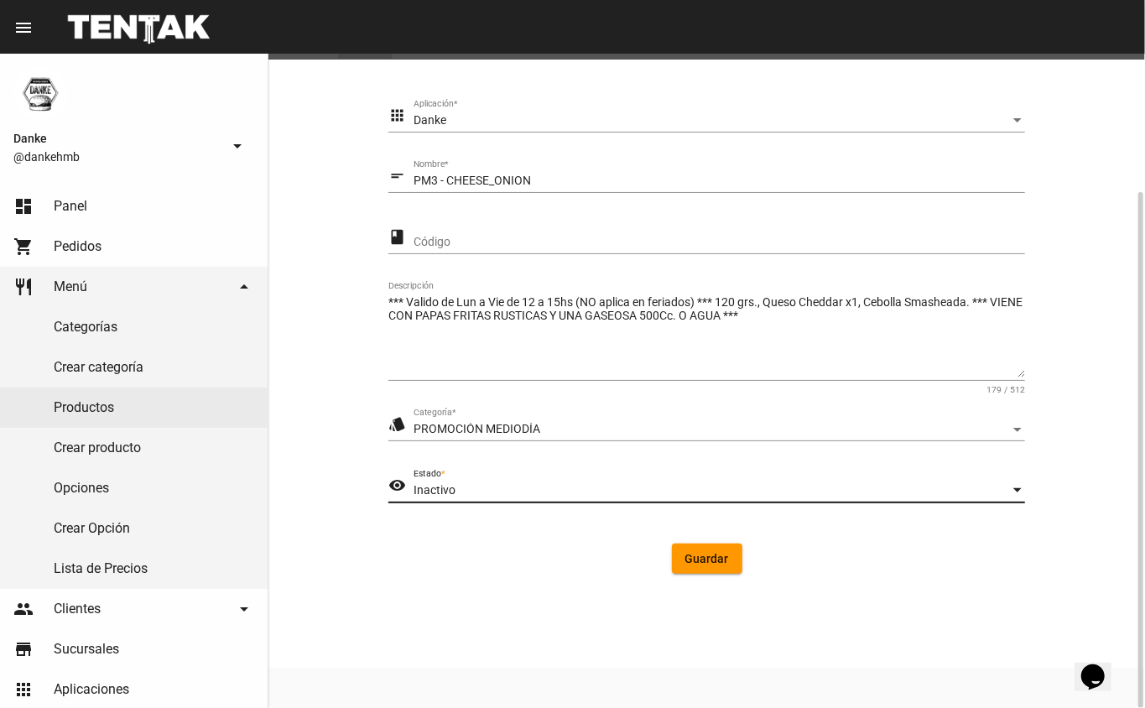
click at [704, 560] on span "Guardar" at bounding box center [707, 558] width 44 height 13
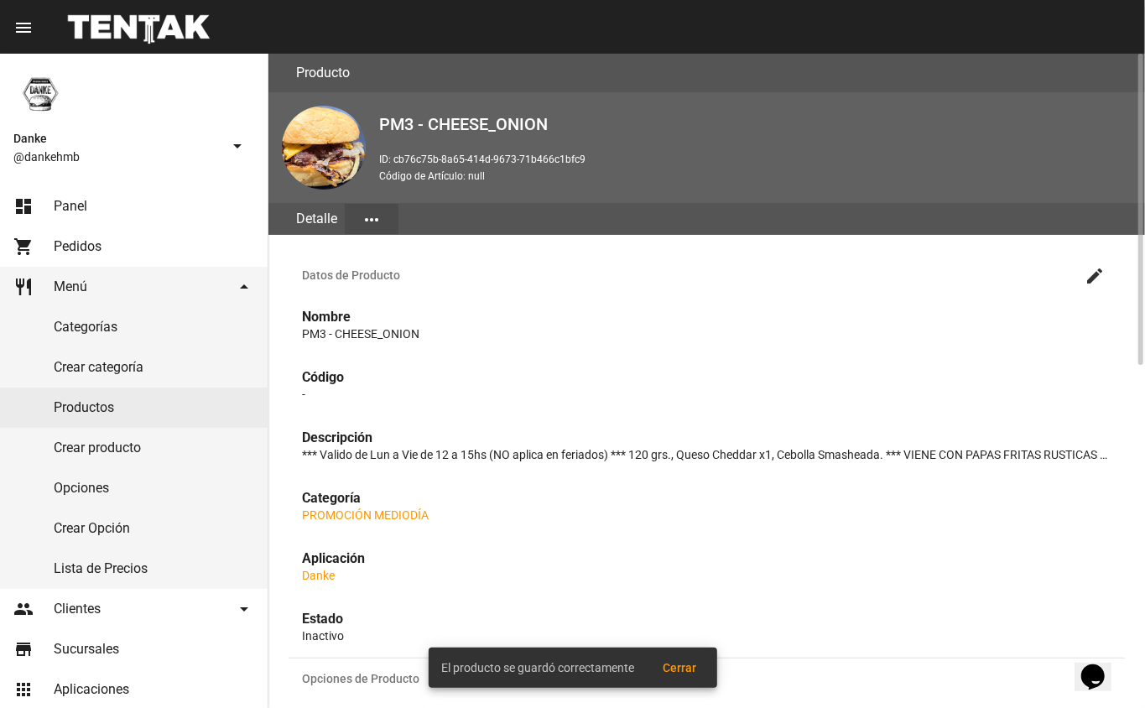
click at [79, 406] on link "Productos" at bounding box center [134, 407] width 268 height 40
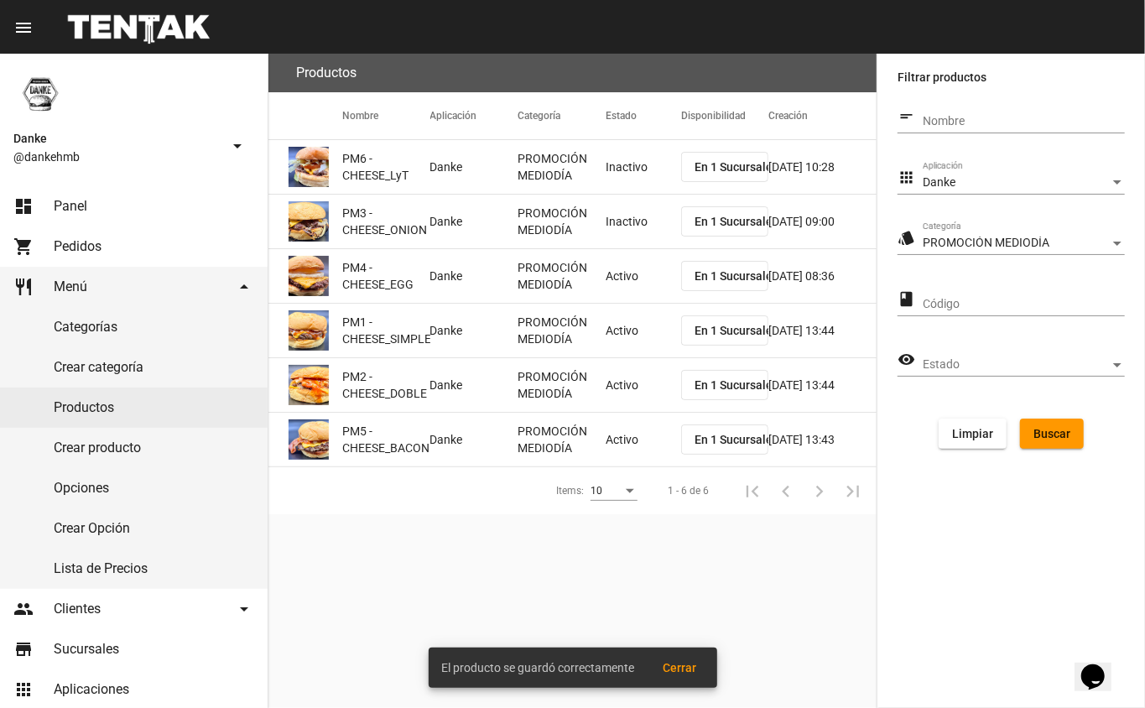
click at [628, 282] on mat-cell "Activo" at bounding box center [642, 276] width 75 height 54
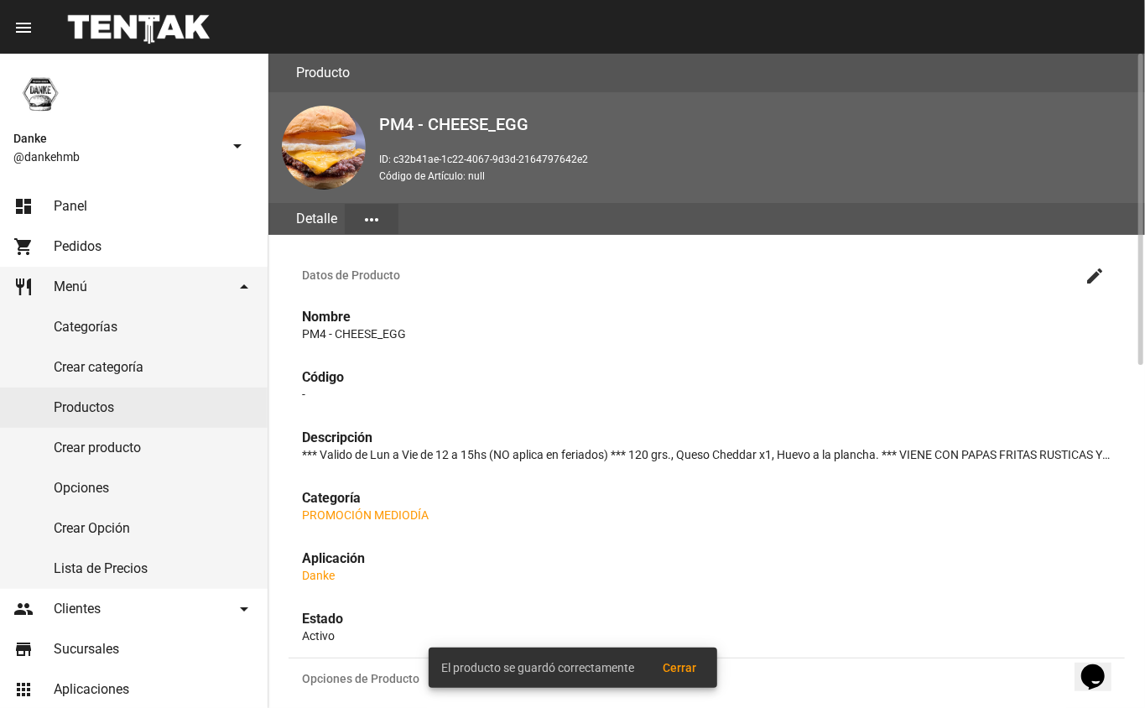
click at [1094, 273] on mat-icon "create" at bounding box center [1094, 276] width 20 height 20
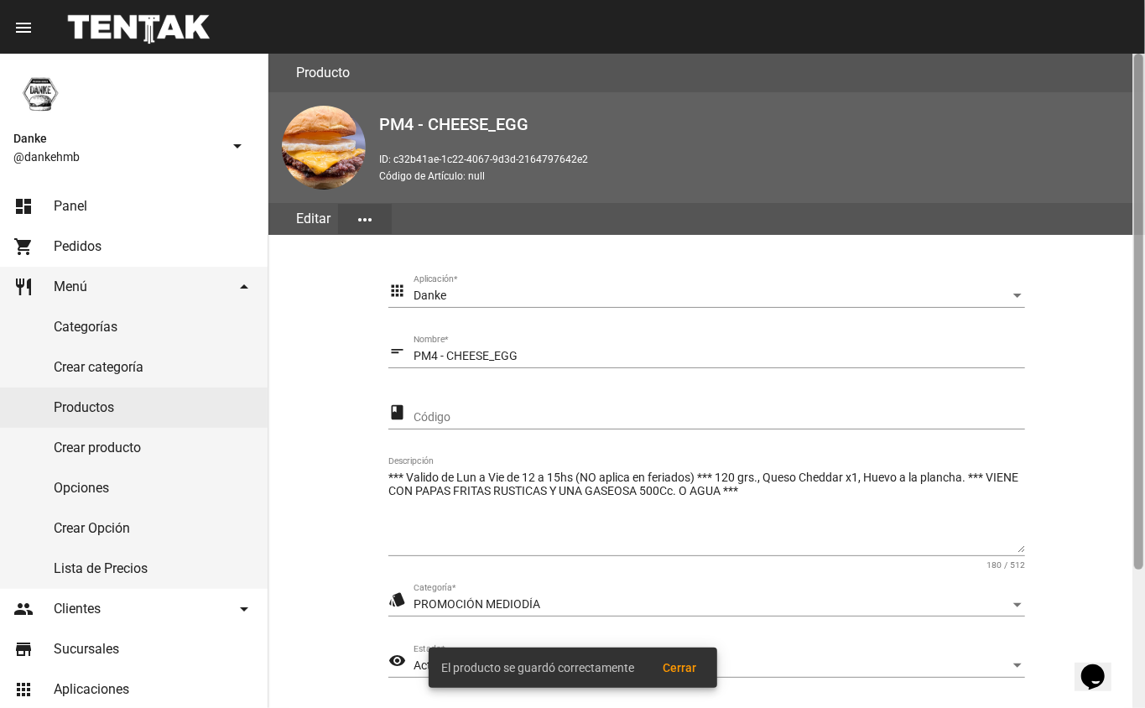
click at [1134, 590] on div at bounding box center [1138, 381] width 13 height 654
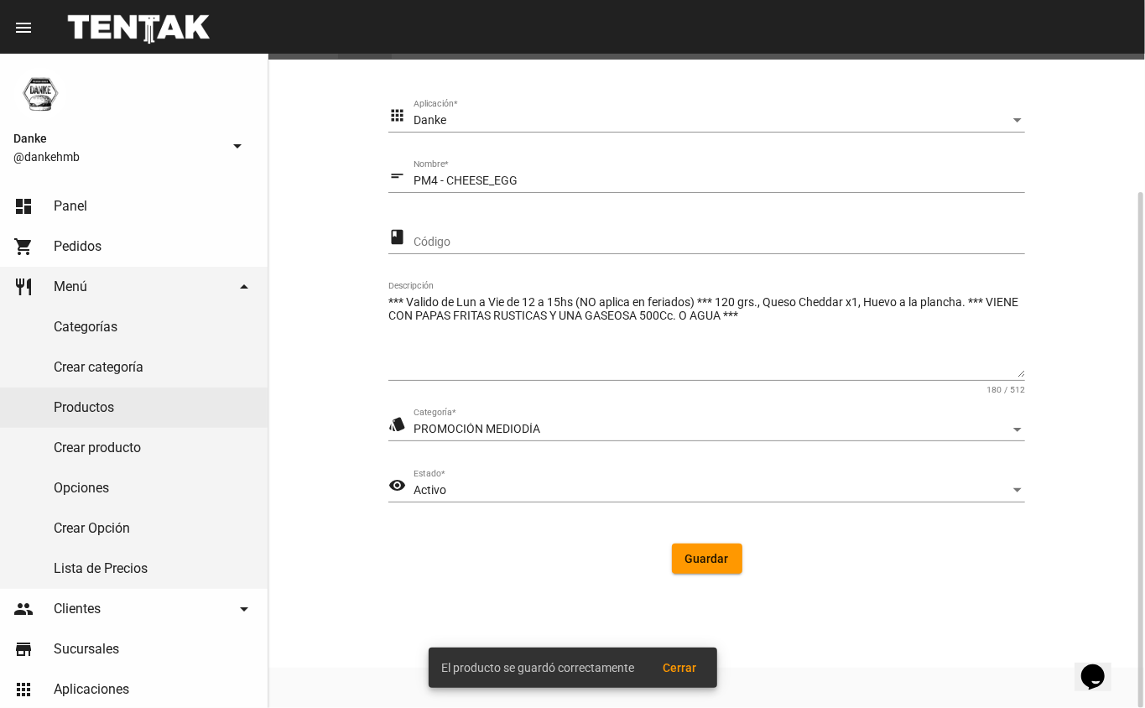
click at [433, 486] on span "Activo" at bounding box center [429, 489] width 33 height 13
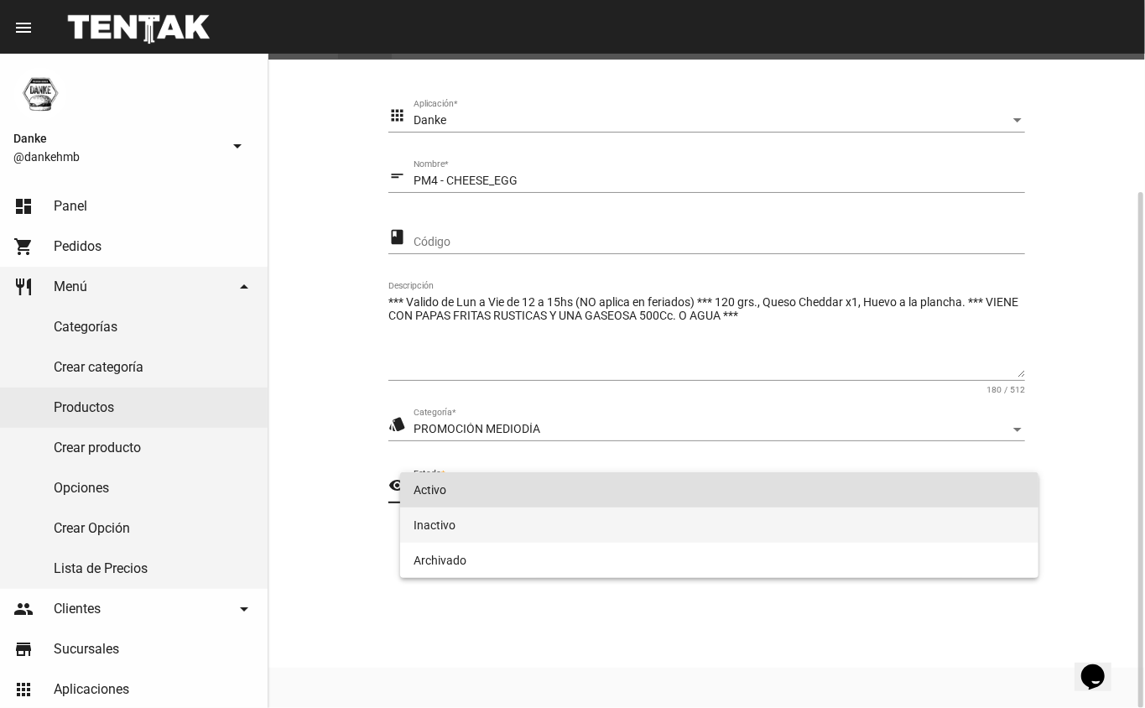
click at [431, 524] on span "Inactivo" at bounding box center [719, 524] width 612 height 35
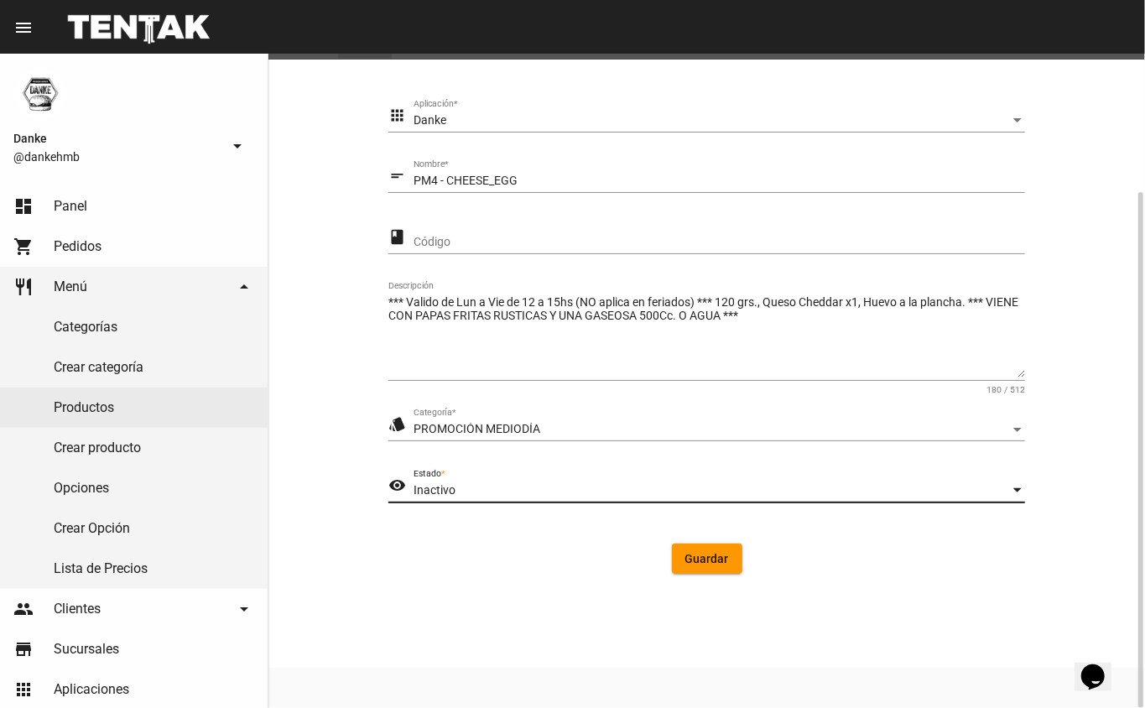
click at [702, 558] on span "Guardar" at bounding box center [707, 558] width 44 height 13
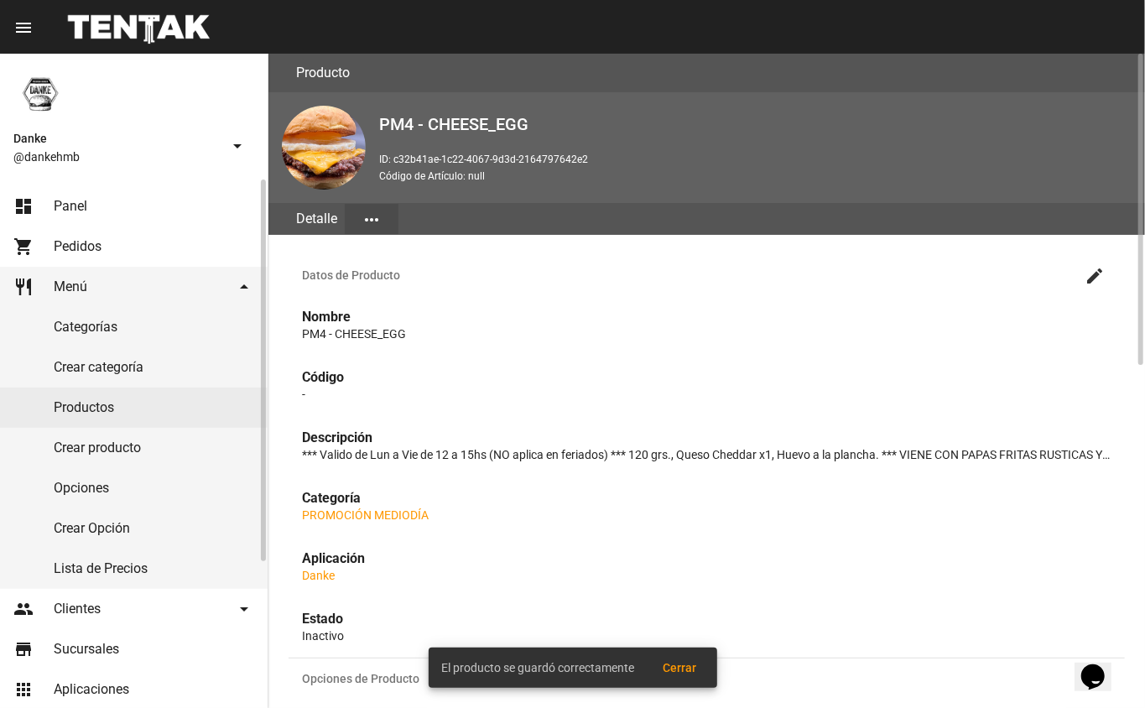
click at [79, 407] on link "Productos" at bounding box center [134, 407] width 268 height 40
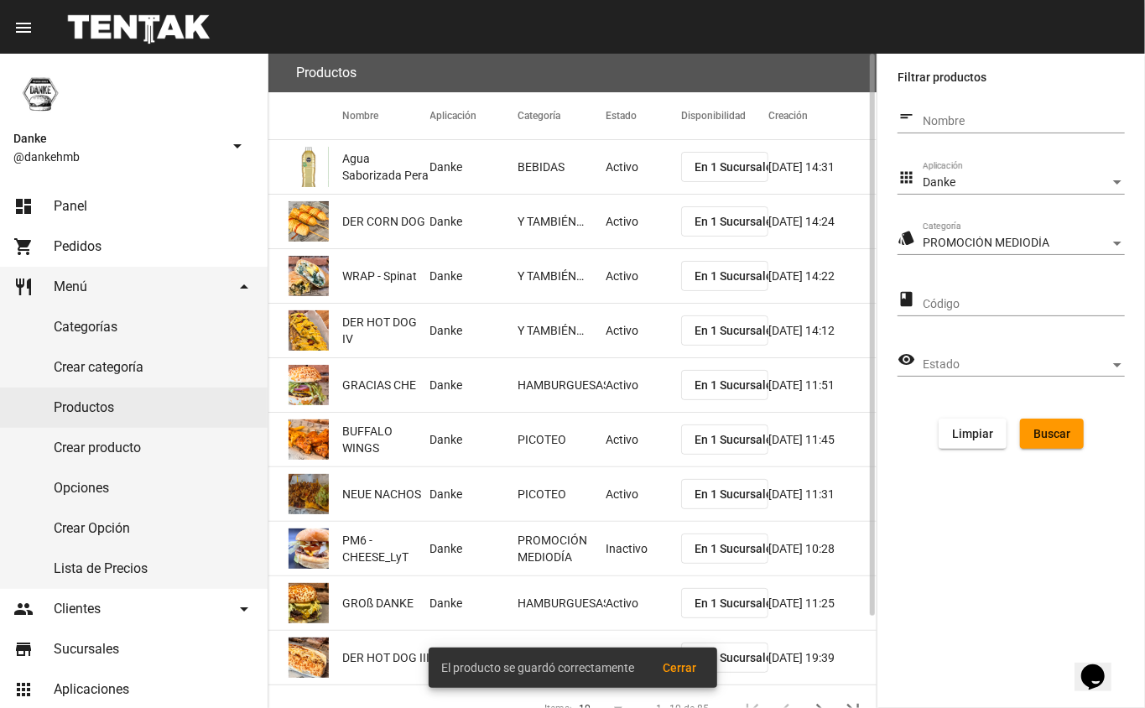
click at [1057, 430] on span "Buscar" at bounding box center [1051, 433] width 37 height 13
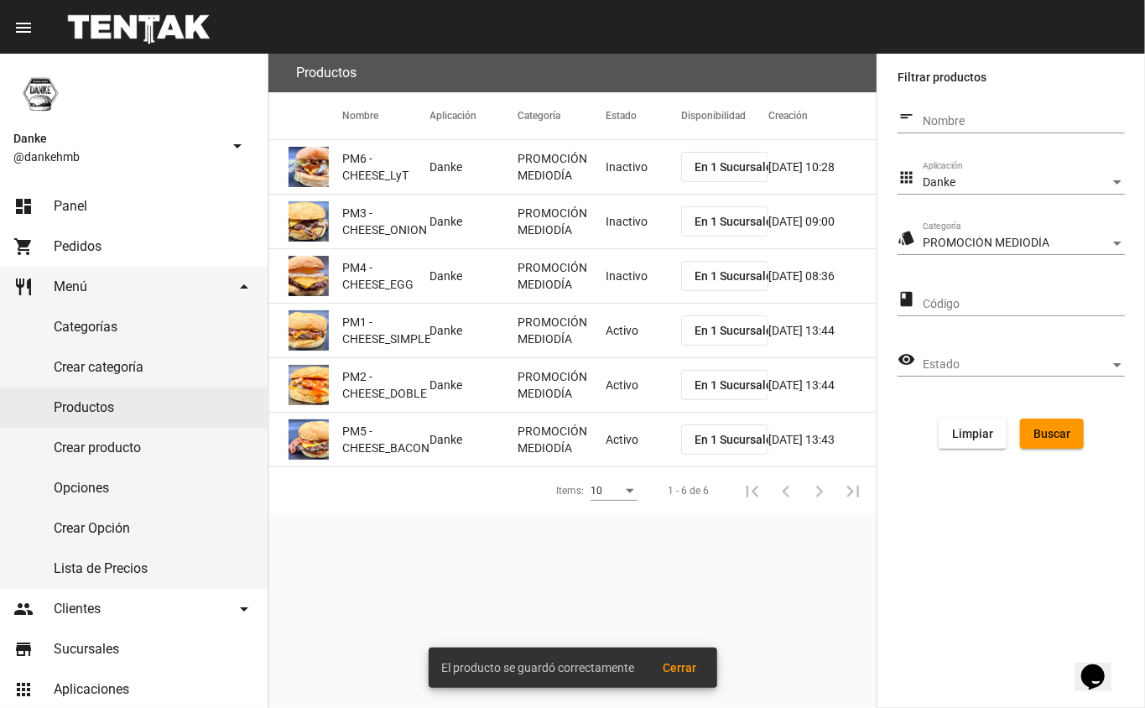
click at [619, 334] on mat-cell "Activo" at bounding box center [642, 331] width 75 height 54
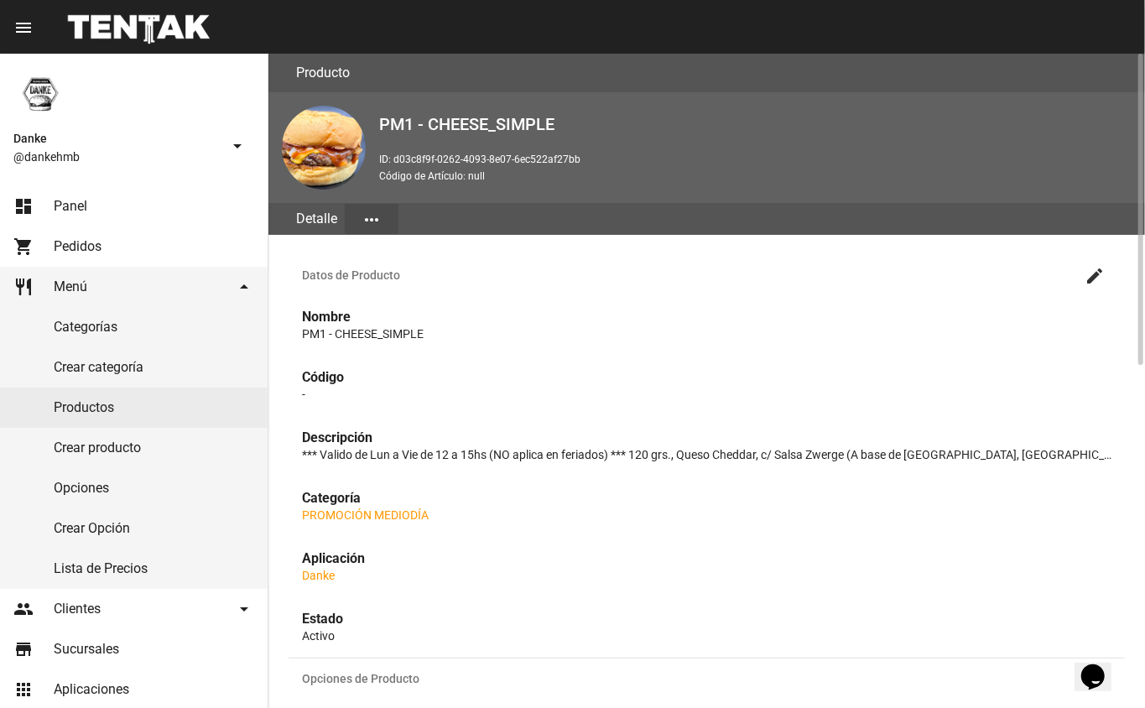
click at [1094, 273] on mat-icon "create" at bounding box center [1094, 276] width 20 height 20
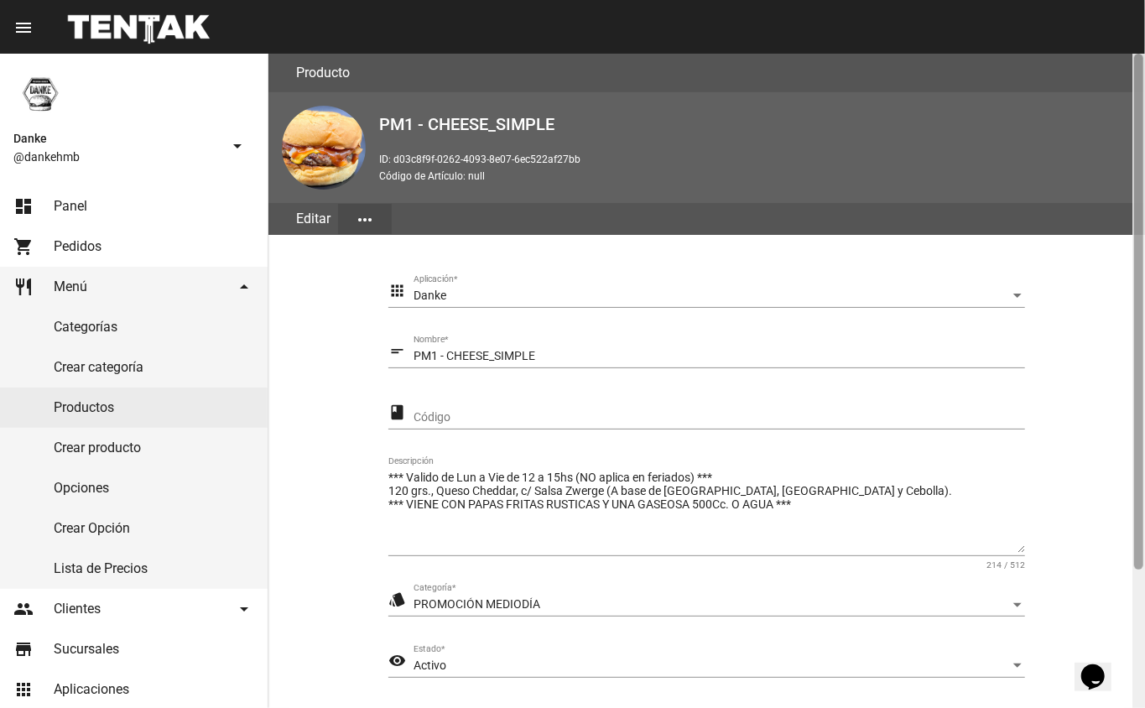
click at [1136, 626] on div at bounding box center [1138, 381] width 13 height 654
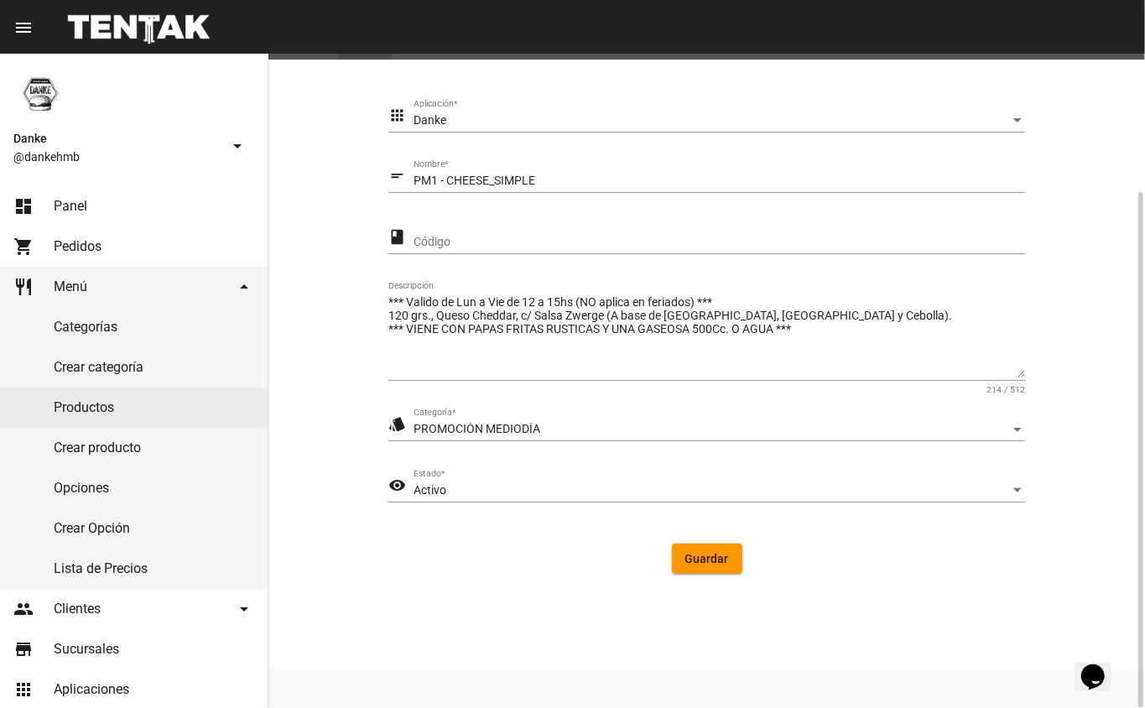
click at [532, 485] on div "Activo" at bounding box center [711, 490] width 596 height 13
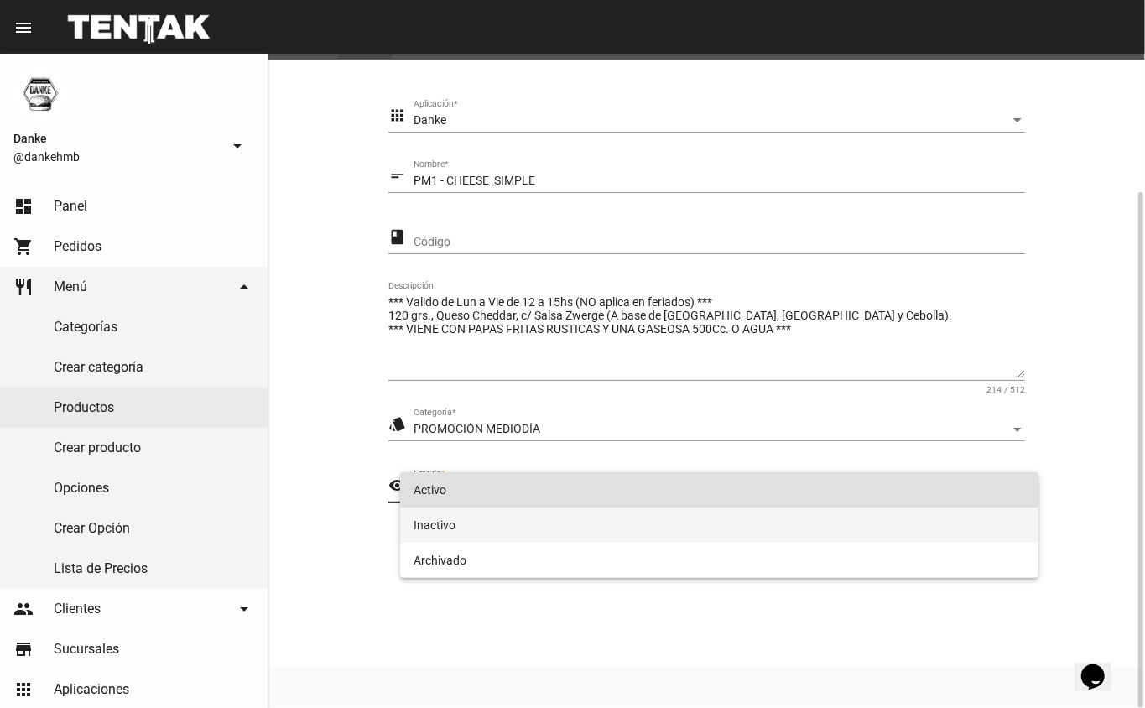
click at [528, 537] on span "Inactivo" at bounding box center [719, 524] width 612 height 35
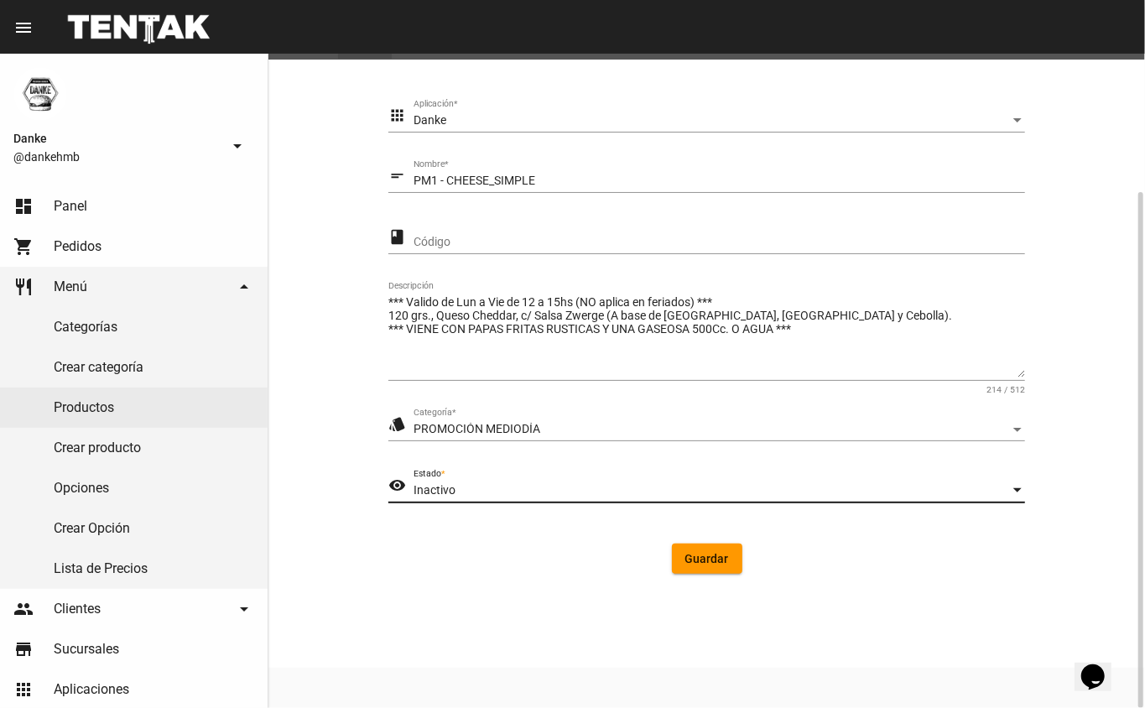
click at [674, 571] on button "Guardar" at bounding box center [707, 558] width 70 height 30
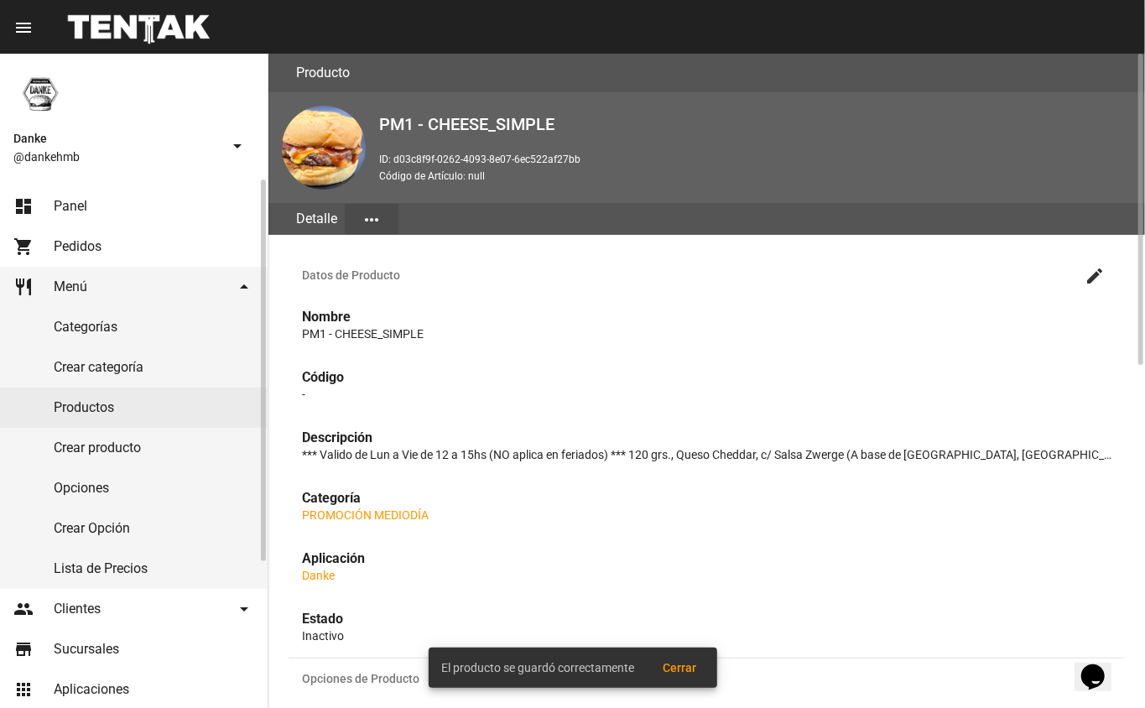
click at [148, 414] on link "Productos" at bounding box center [134, 407] width 268 height 40
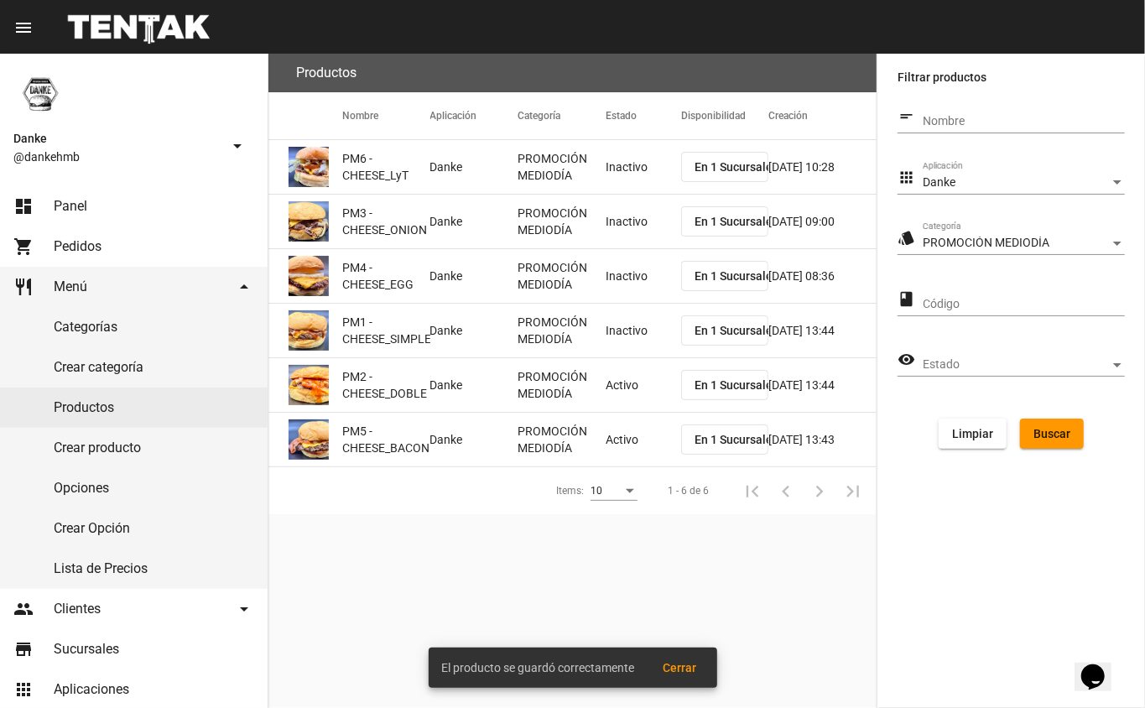
click at [605, 389] on mat-cell "Activo" at bounding box center [642, 385] width 75 height 54
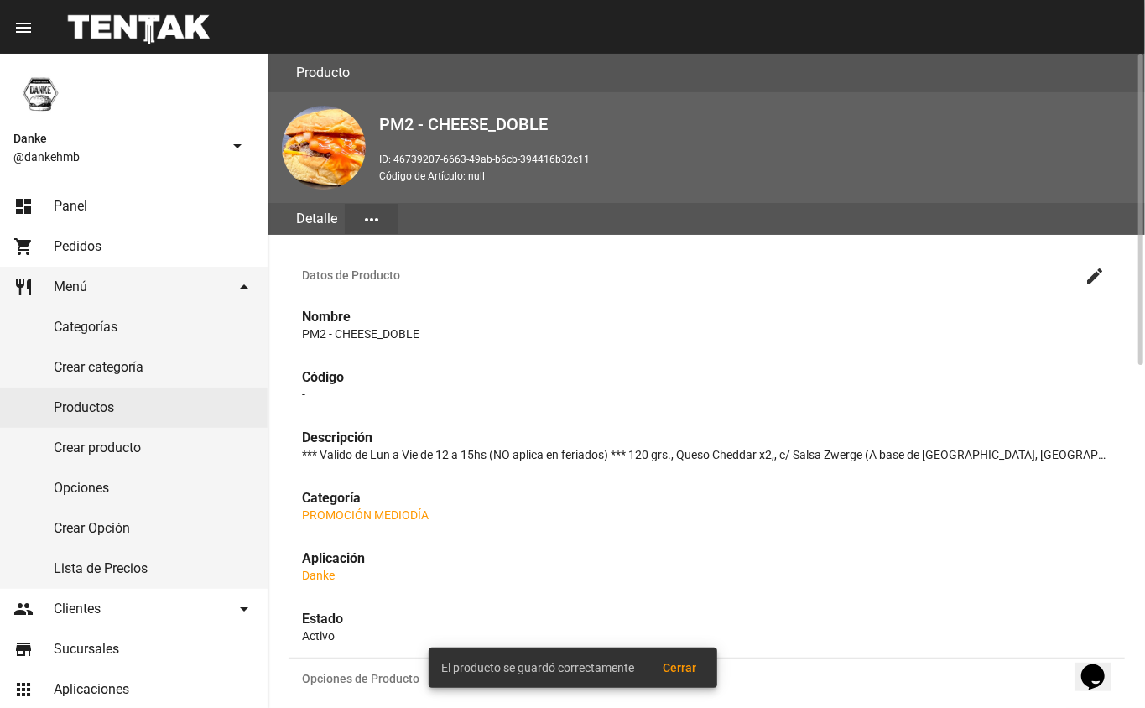
click at [1097, 280] on mat-icon "create" at bounding box center [1094, 276] width 20 height 20
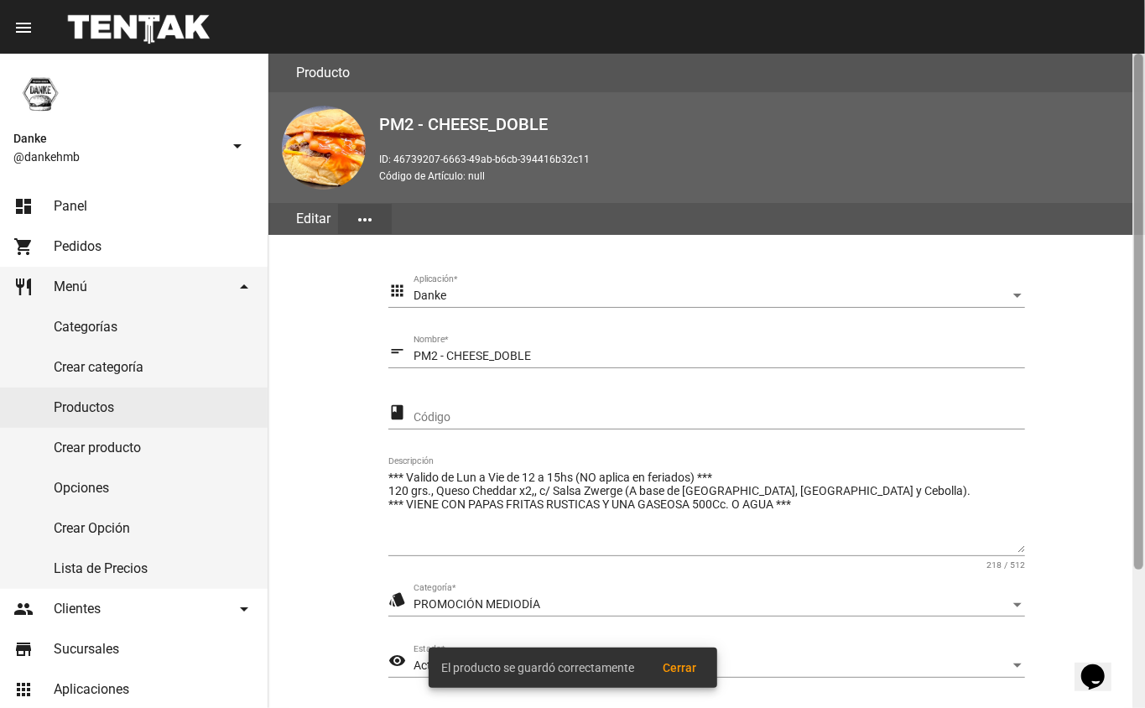
click at [1136, 590] on div at bounding box center [1138, 381] width 13 height 654
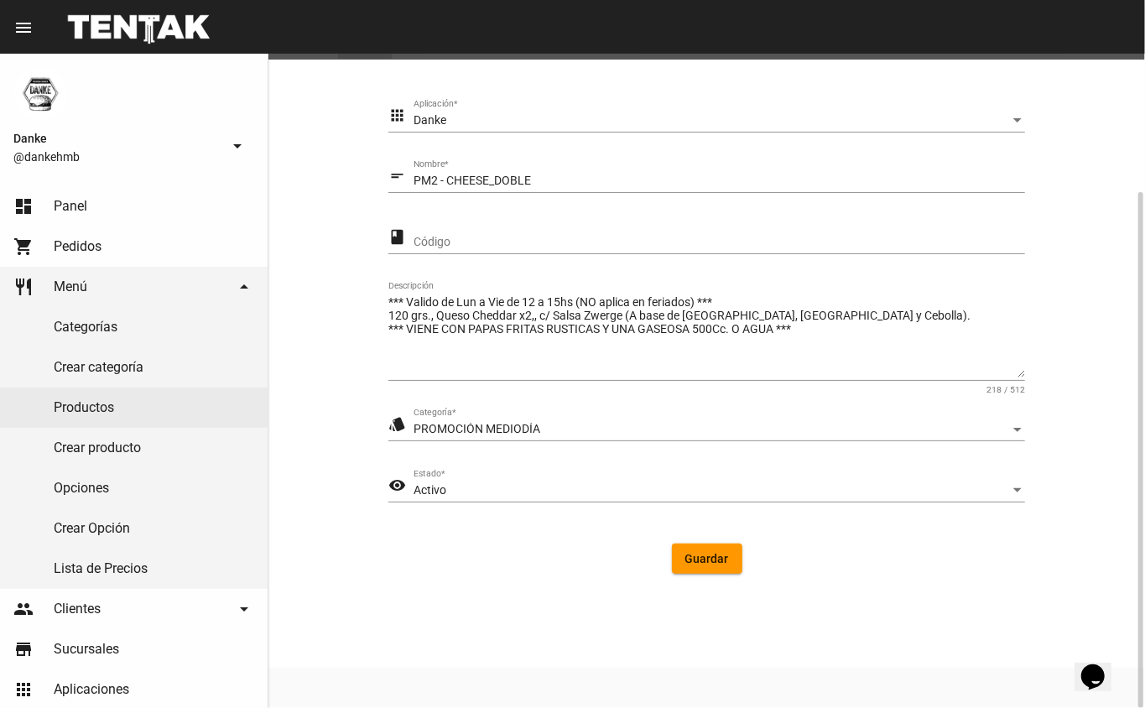
click at [501, 491] on div "Activo" at bounding box center [711, 490] width 596 height 13
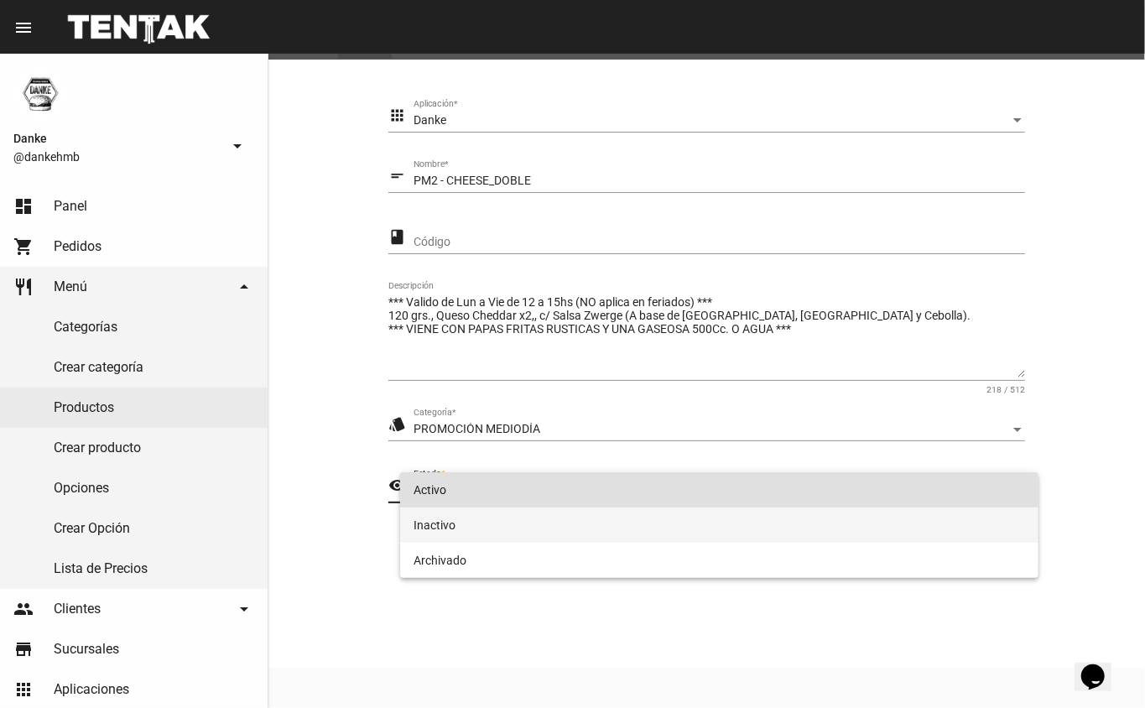
click at [533, 537] on span "Inactivo" at bounding box center [719, 524] width 612 height 35
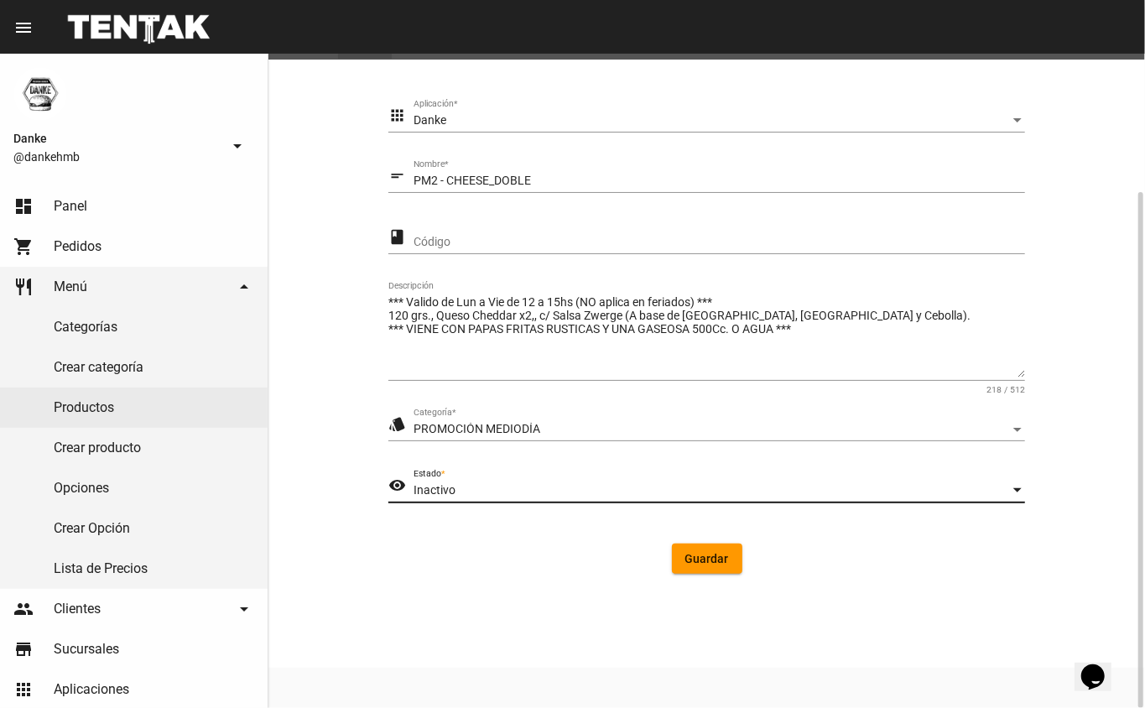
click at [688, 555] on span "Guardar" at bounding box center [707, 558] width 44 height 13
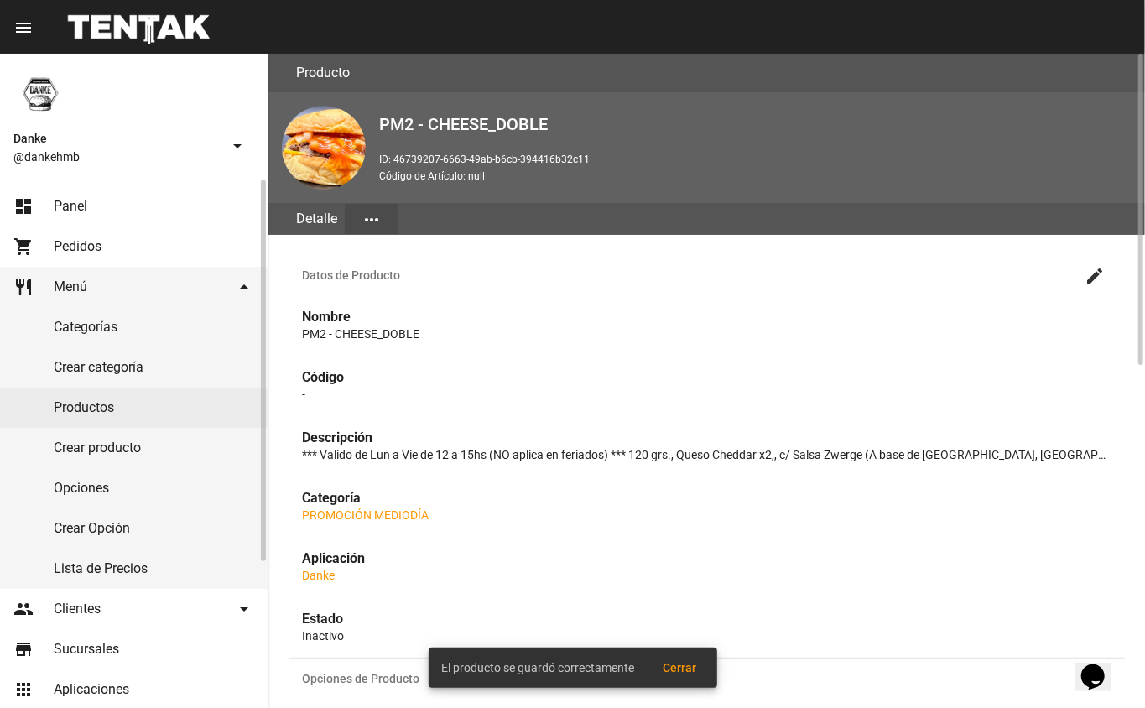
click at [69, 420] on link "Productos" at bounding box center [134, 407] width 268 height 40
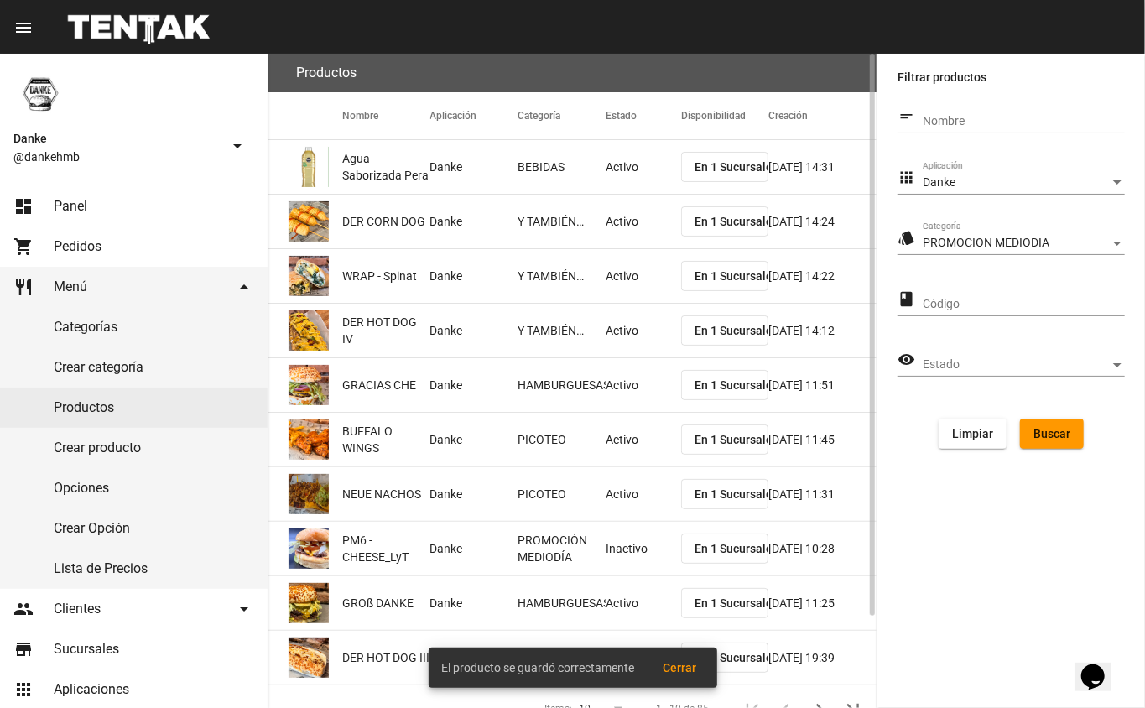
click at [1045, 440] on button "Buscar" at bounding box center [1052, 433] width 64 height 30
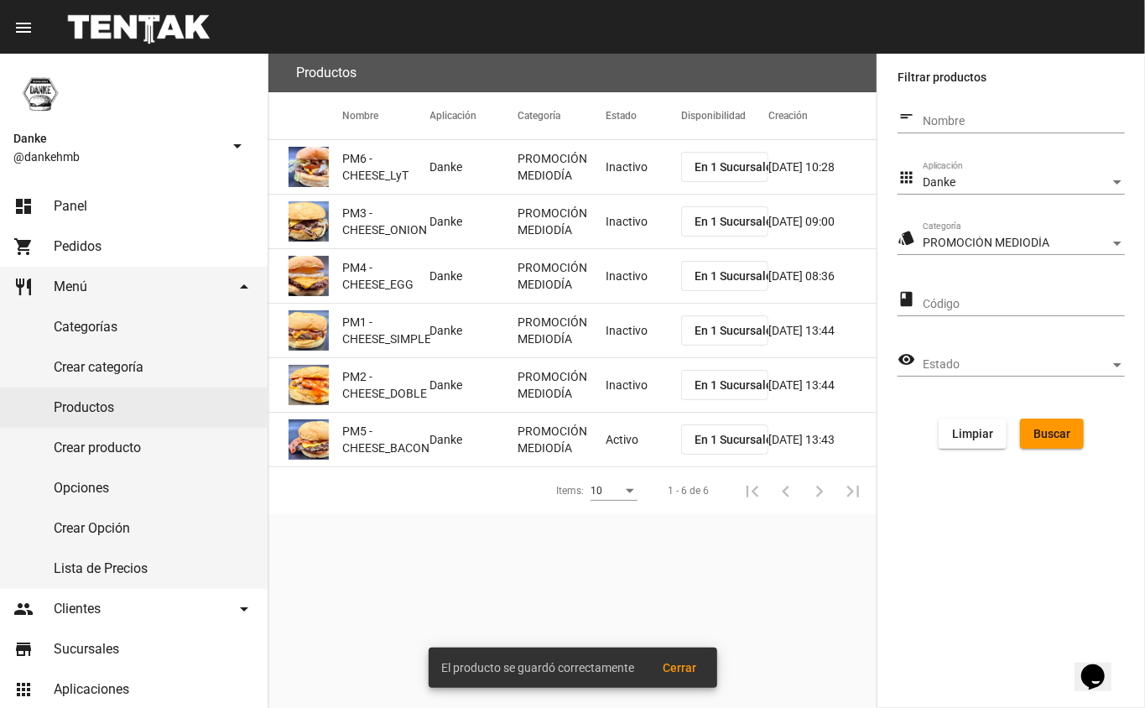
click at [616, 387] on mat-cell "Inactivo" at bounding box center [642, 385] width 75 height 54
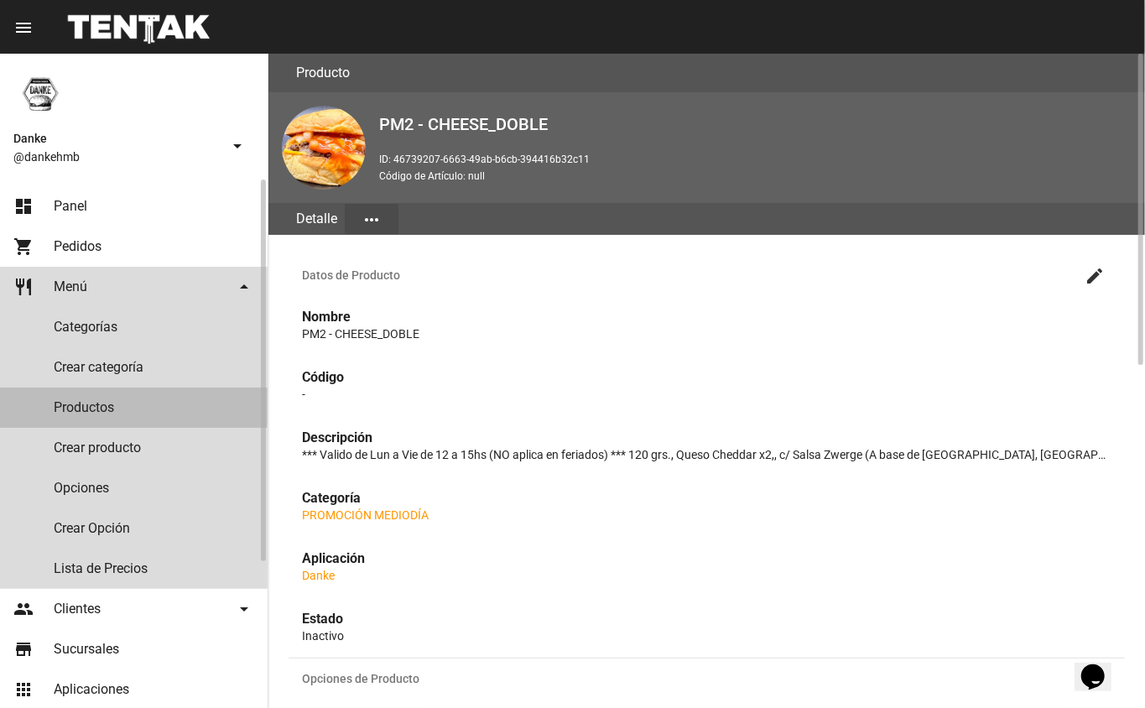
click at [81, 406] on link "Productos" at bounding box center [134, 407] width 268 height 40
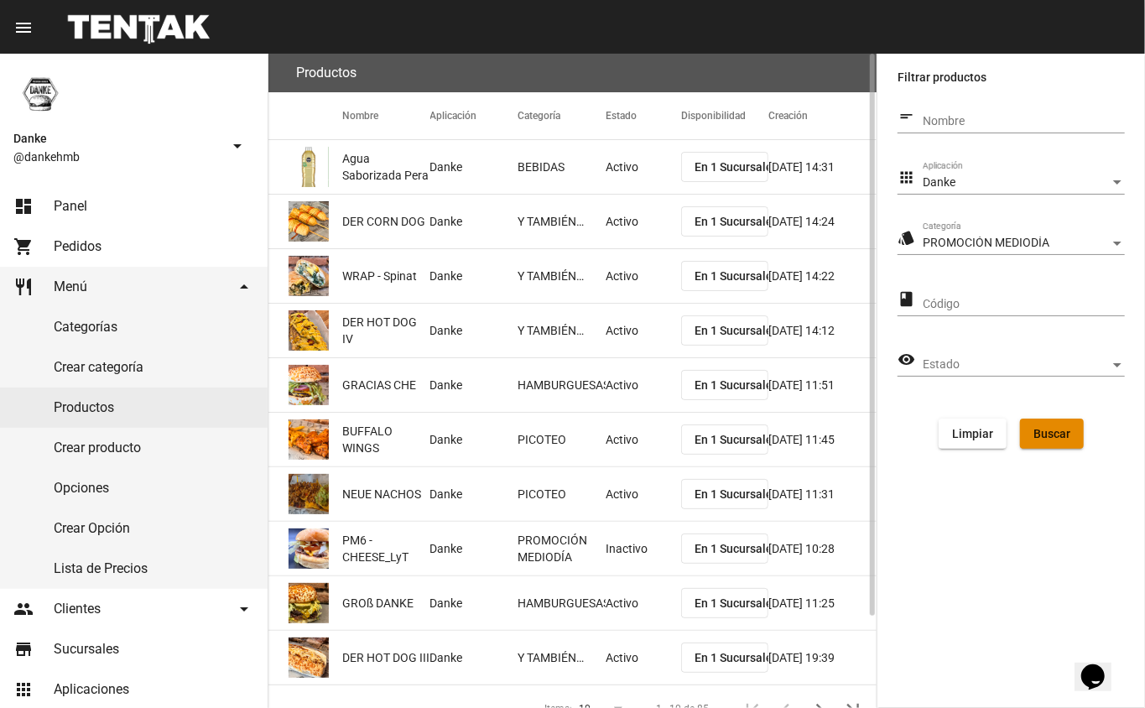
click at [1042, 437] on span "Buscar" at bounding box center [1051, 433] width 37 height 13
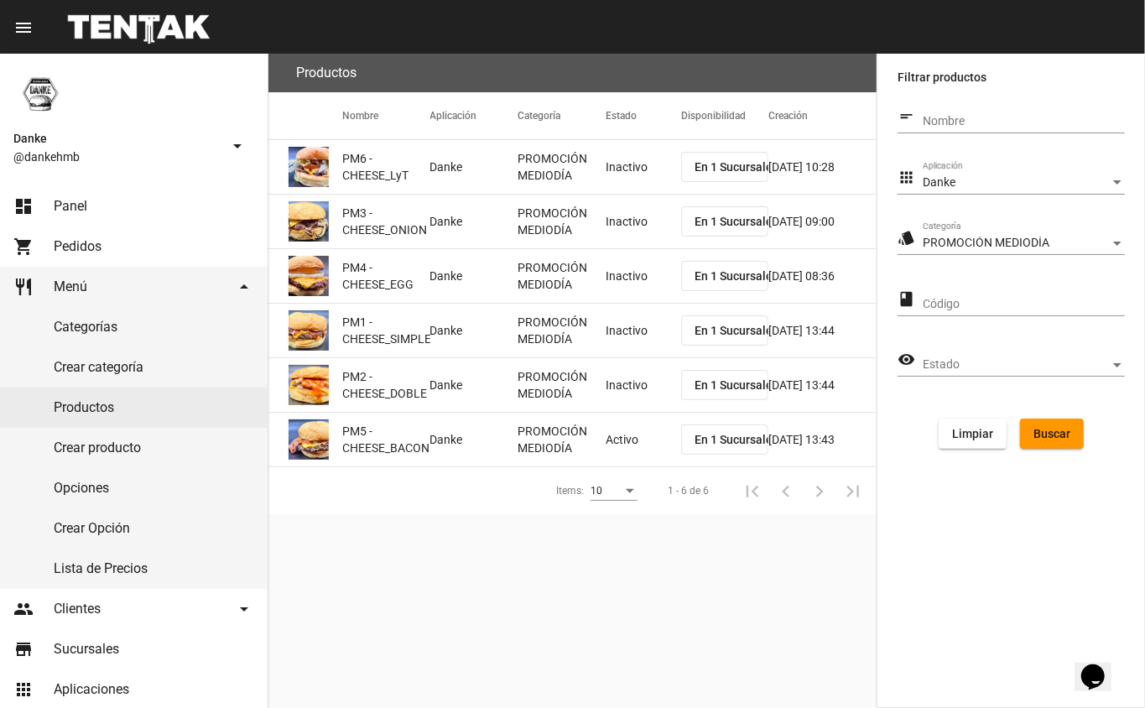
click at [615, 436] on mat-cell "Activo" at bounding box center [642, 440] width 75 height 54
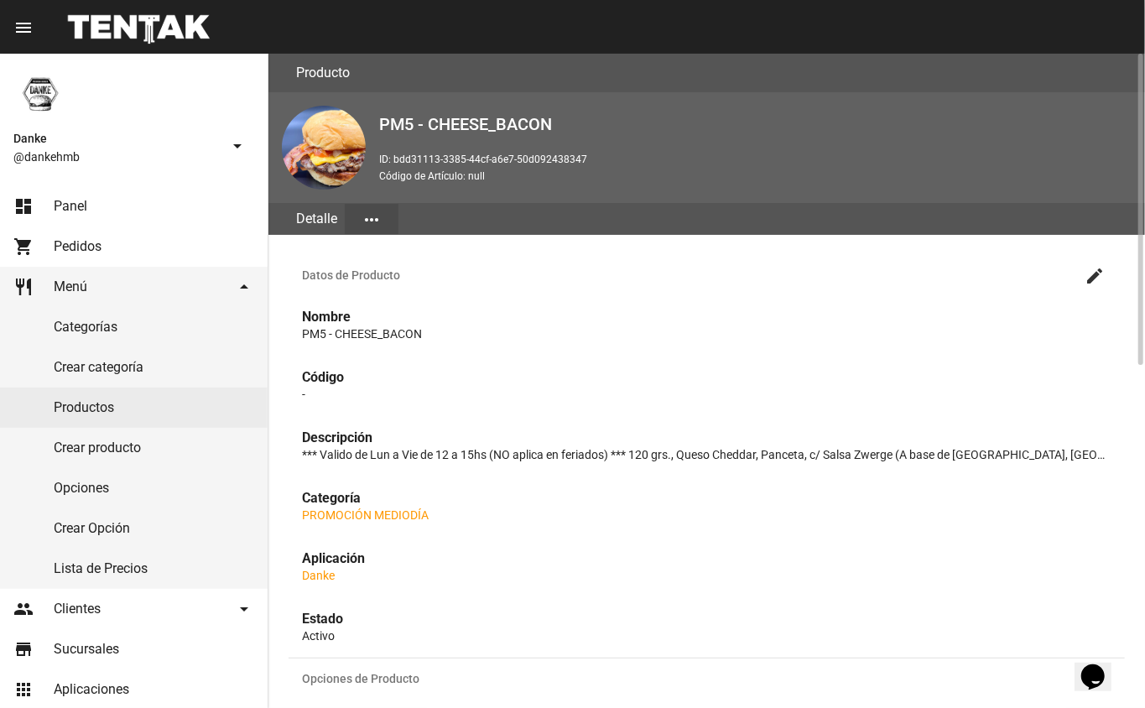
click at [1094, 278] on mat-icon "create" at bounding box center [1094, 276] width 20 height 20
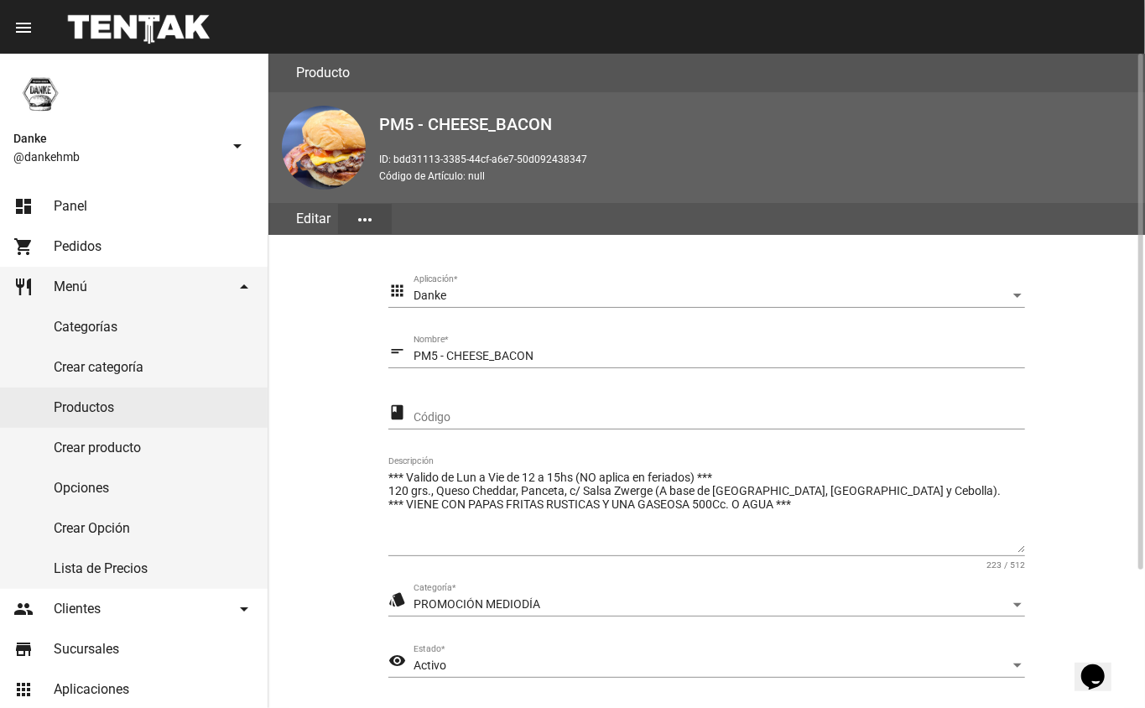
click at [1110, 602] on section "apps Danke Aplicación * short_text PM5 - CHEESE_BACON Nombre * class Código ***…" at bounding box center [706, 519] width 836 height 528
click at [481, 664] on div "Activo" at bounding box center [711, 665] width 596 height 13
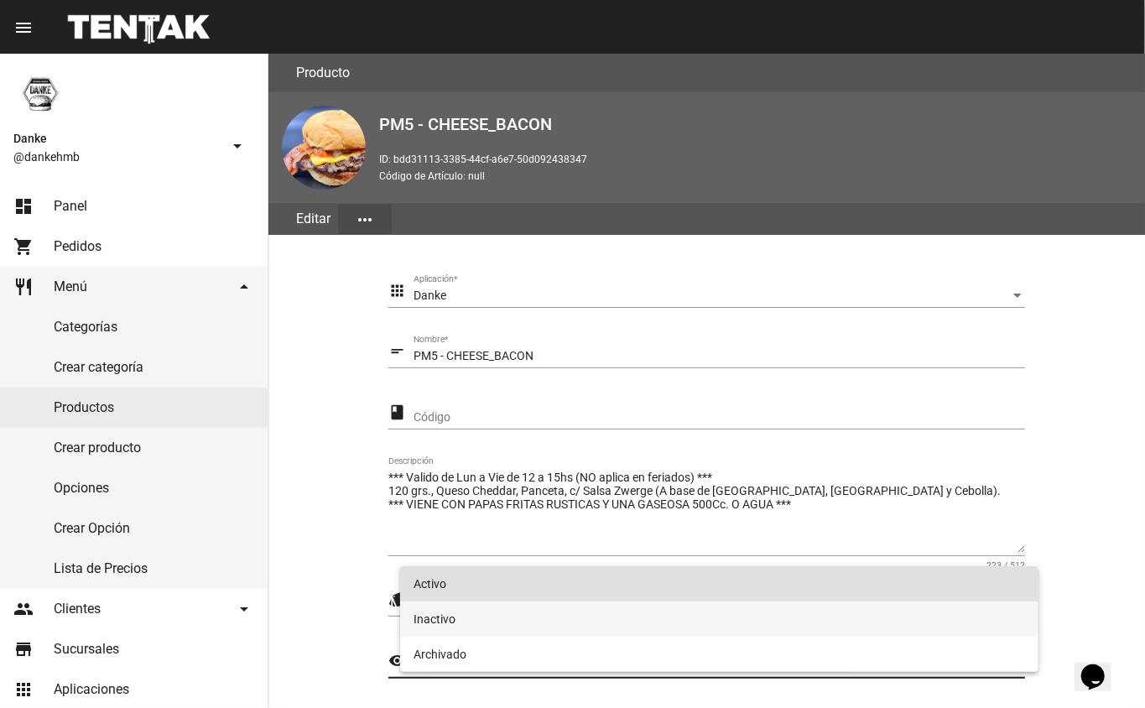
click at [436, 618] on span "Inactivo" at bounding box center [719, 618] width 612 height 35
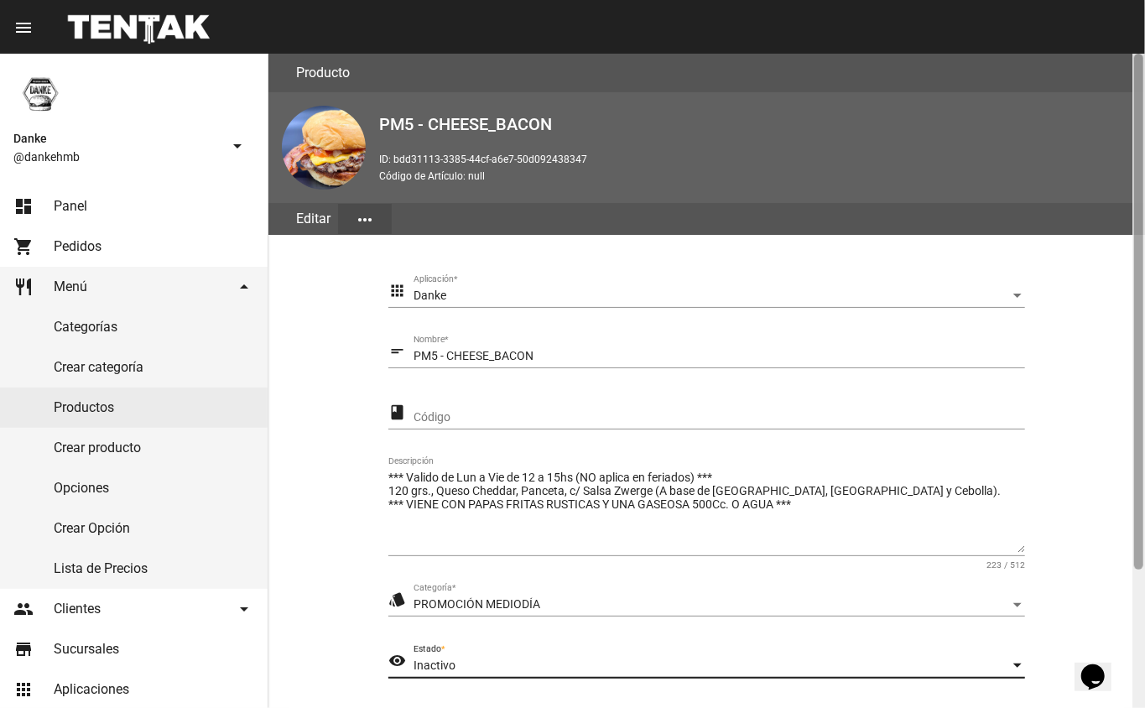
click at [1144, 608] on div at bounding box center [1138, 381] width 13 height 654
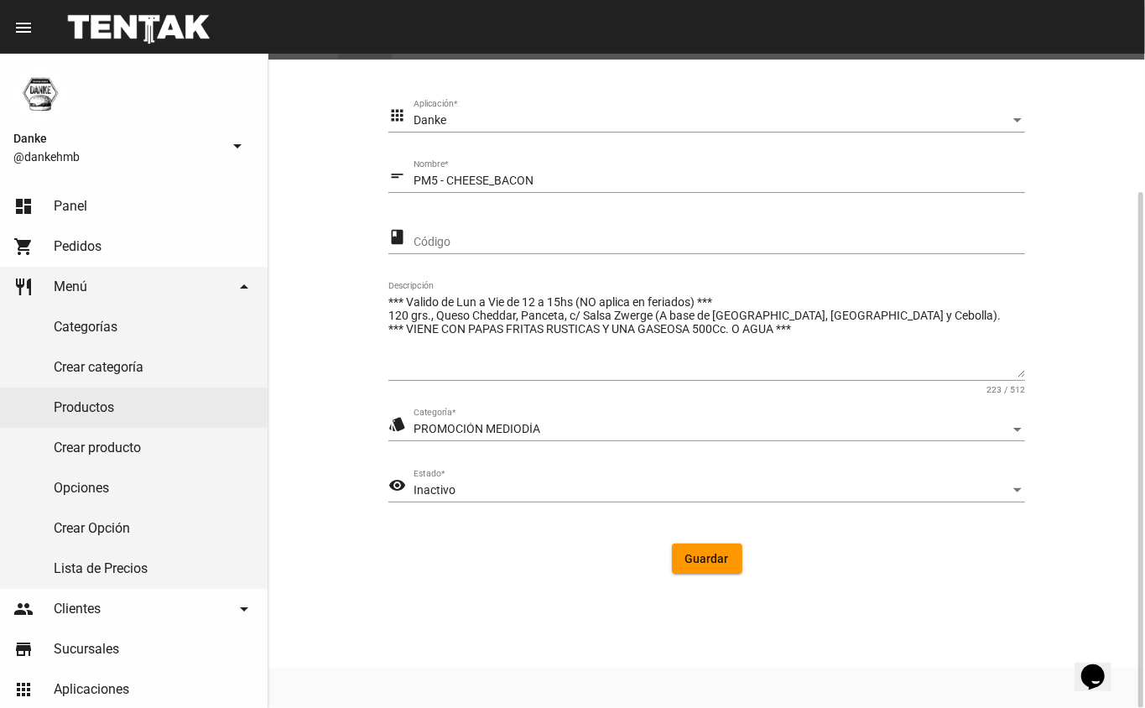
click at [715, 569] on button "Guardar" at bounding box center [707, 558] width 70 height 30
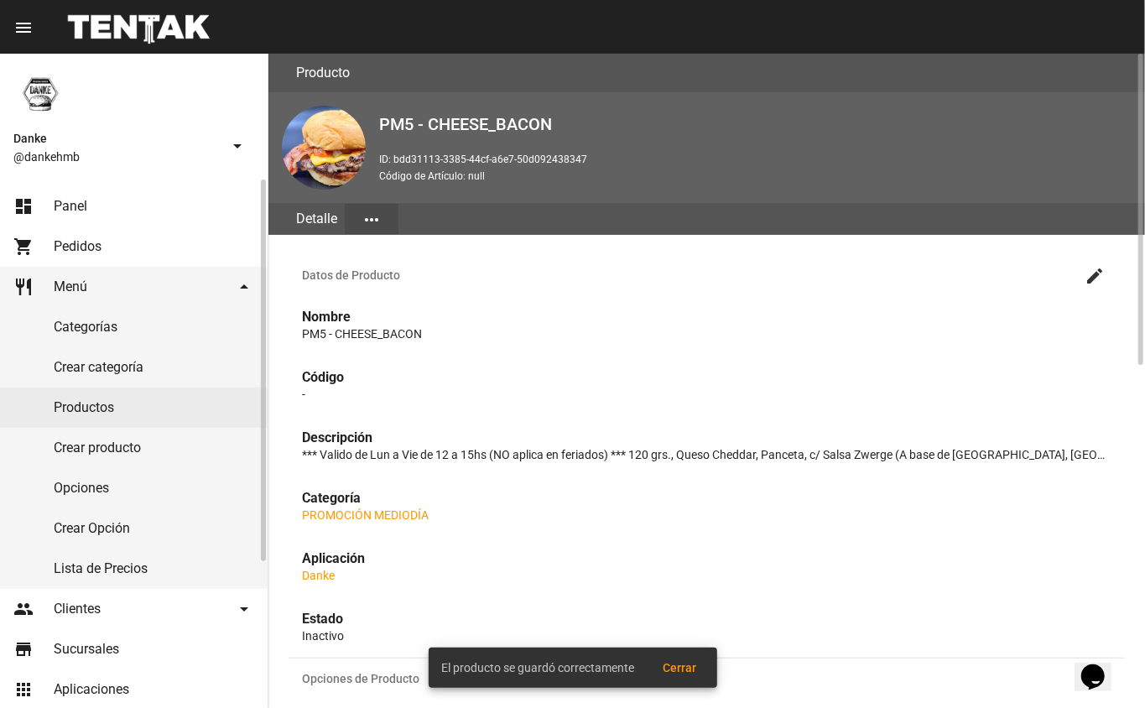
click at [81, 210] on span "Panel" at bounding box center [71, 206] width 34 height 17
